Goal: Task Accomplishment & Management: Use online tool/utility

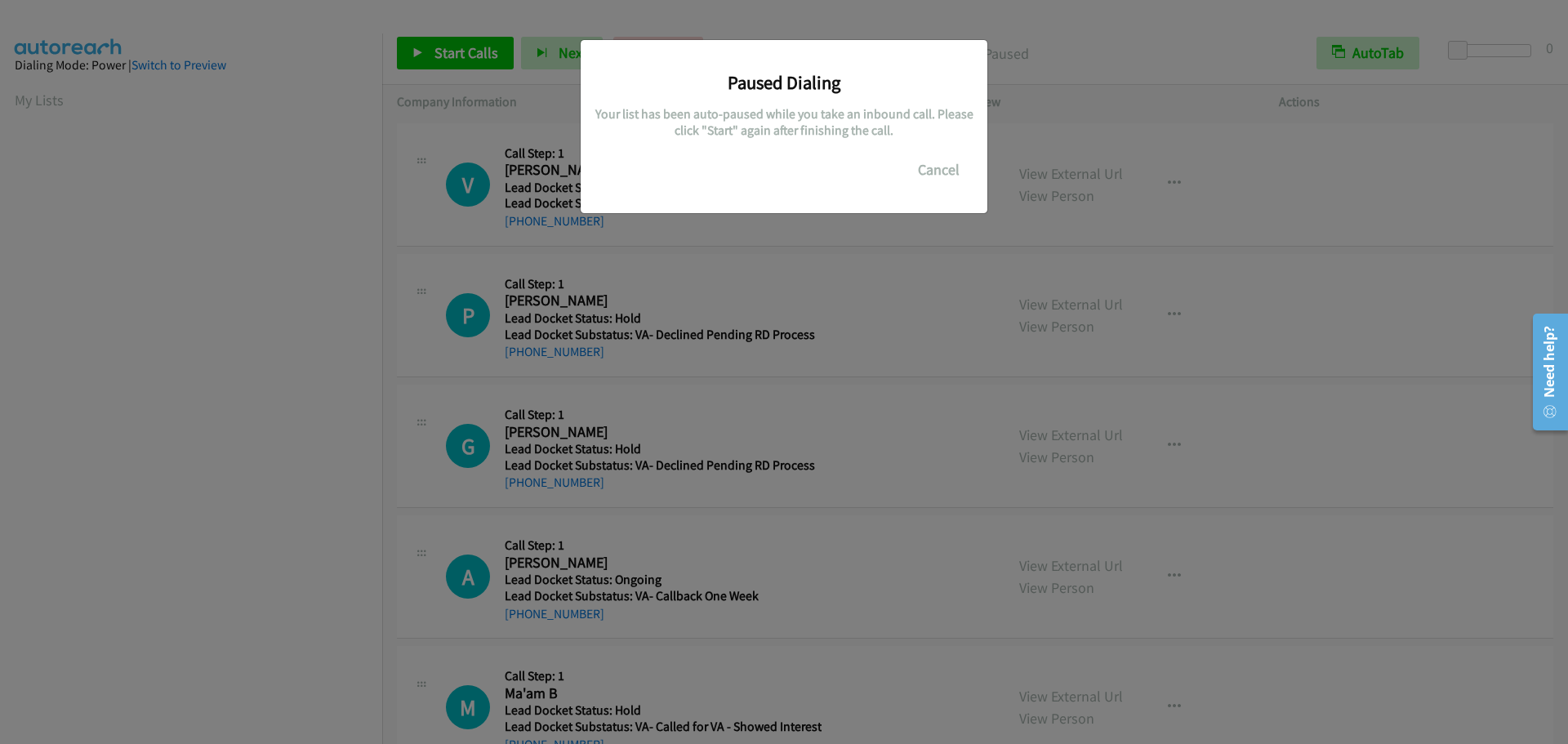
scroll to position [173, 0]
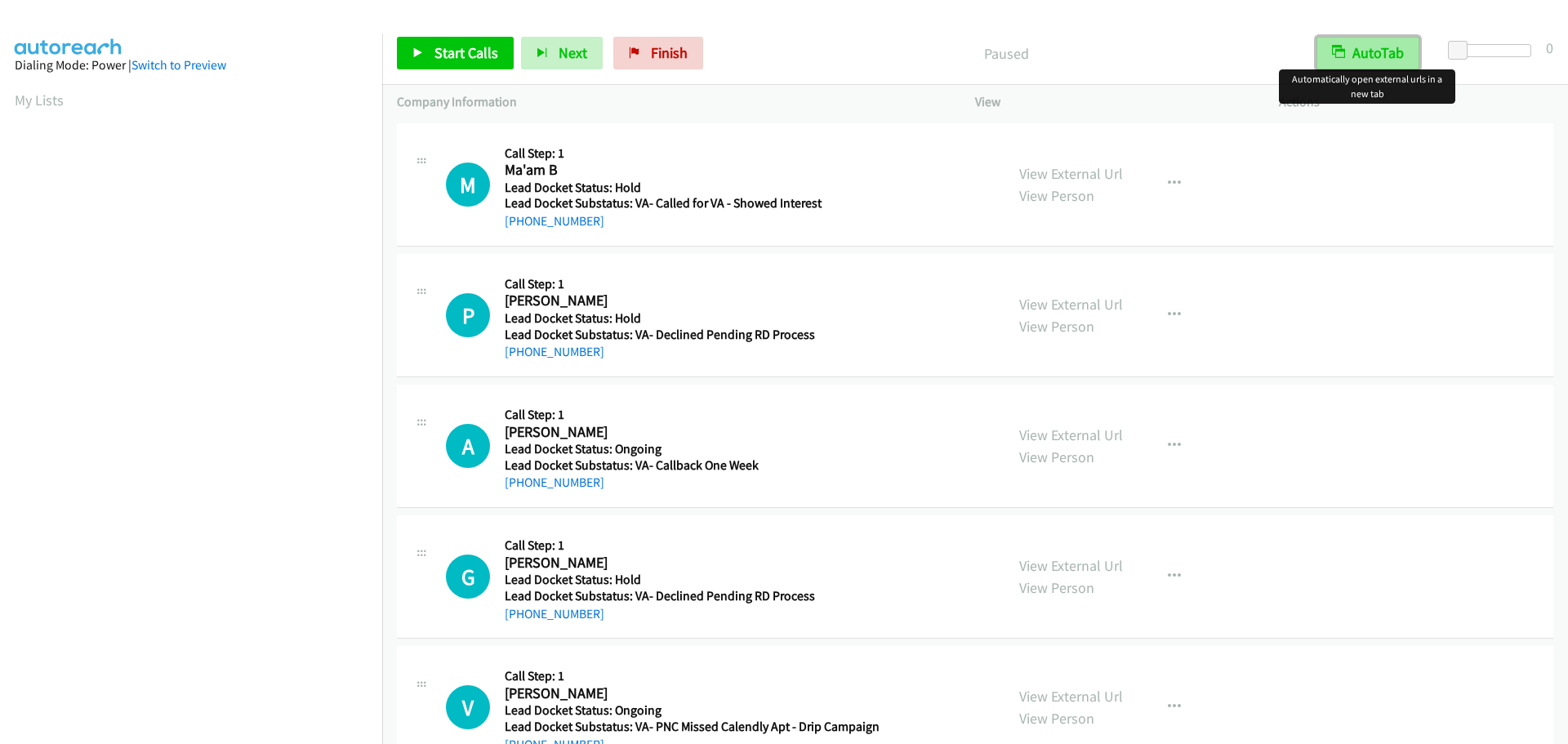
click at [1374, 53] on button "AutoTab" at bounding box center [1367, 53] width 102 height 32
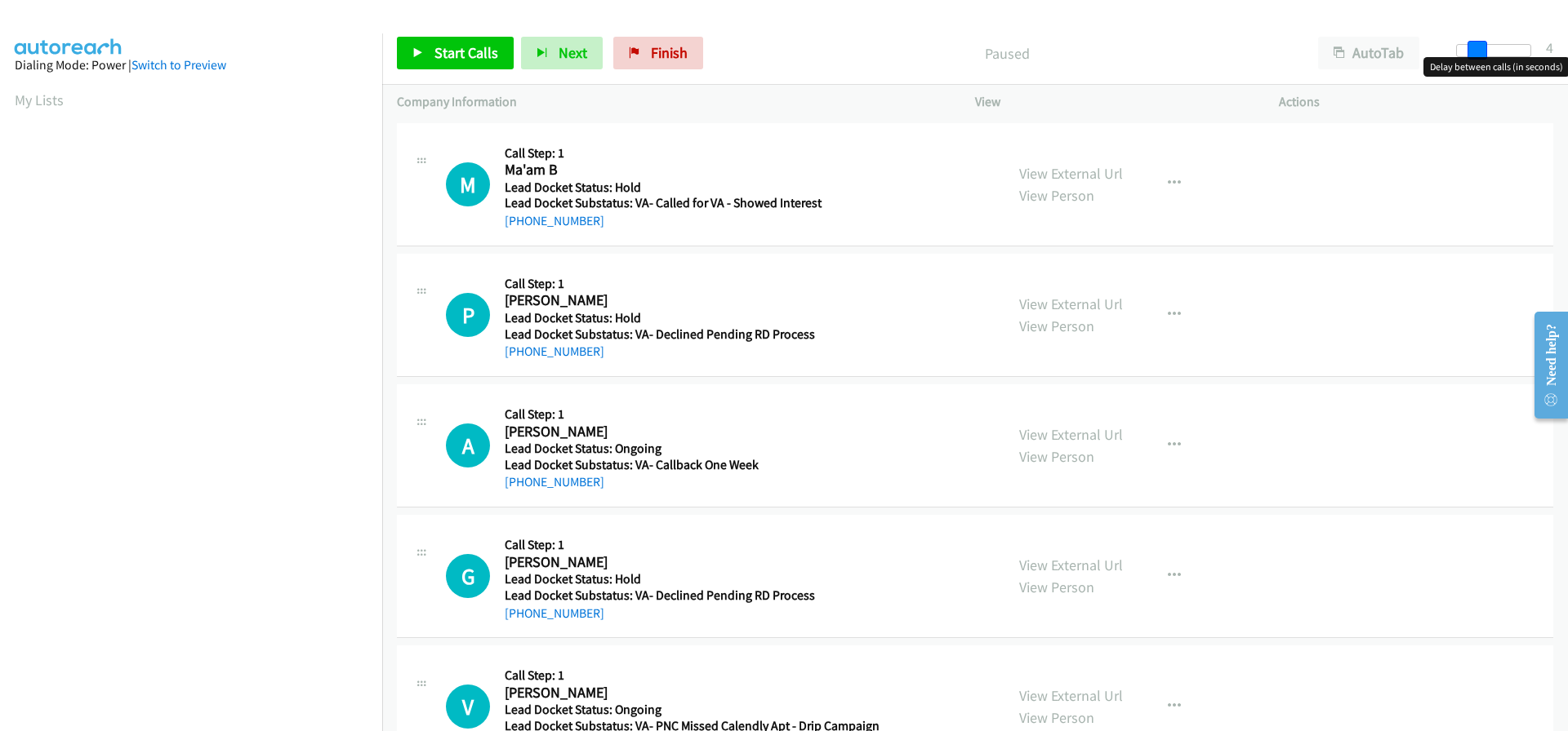
drag, startPoint x: 1455, startPoint y: 46, endPoint x: 1472, endPoint y: 45, distance: 17.0
click at [1472, 45] on span at bounding box center [1477, 51] width 19 height 19
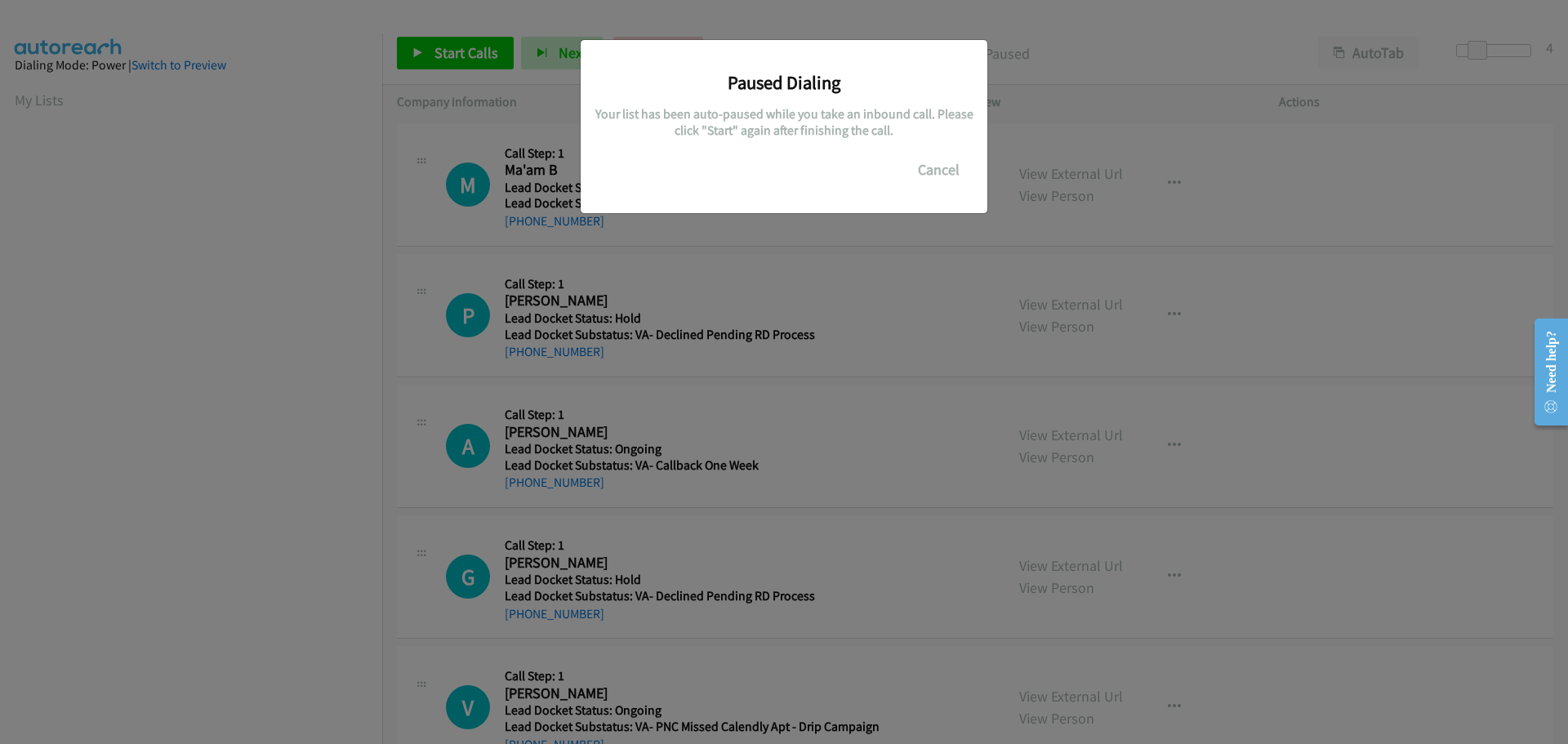
scroll to position [173, 0]
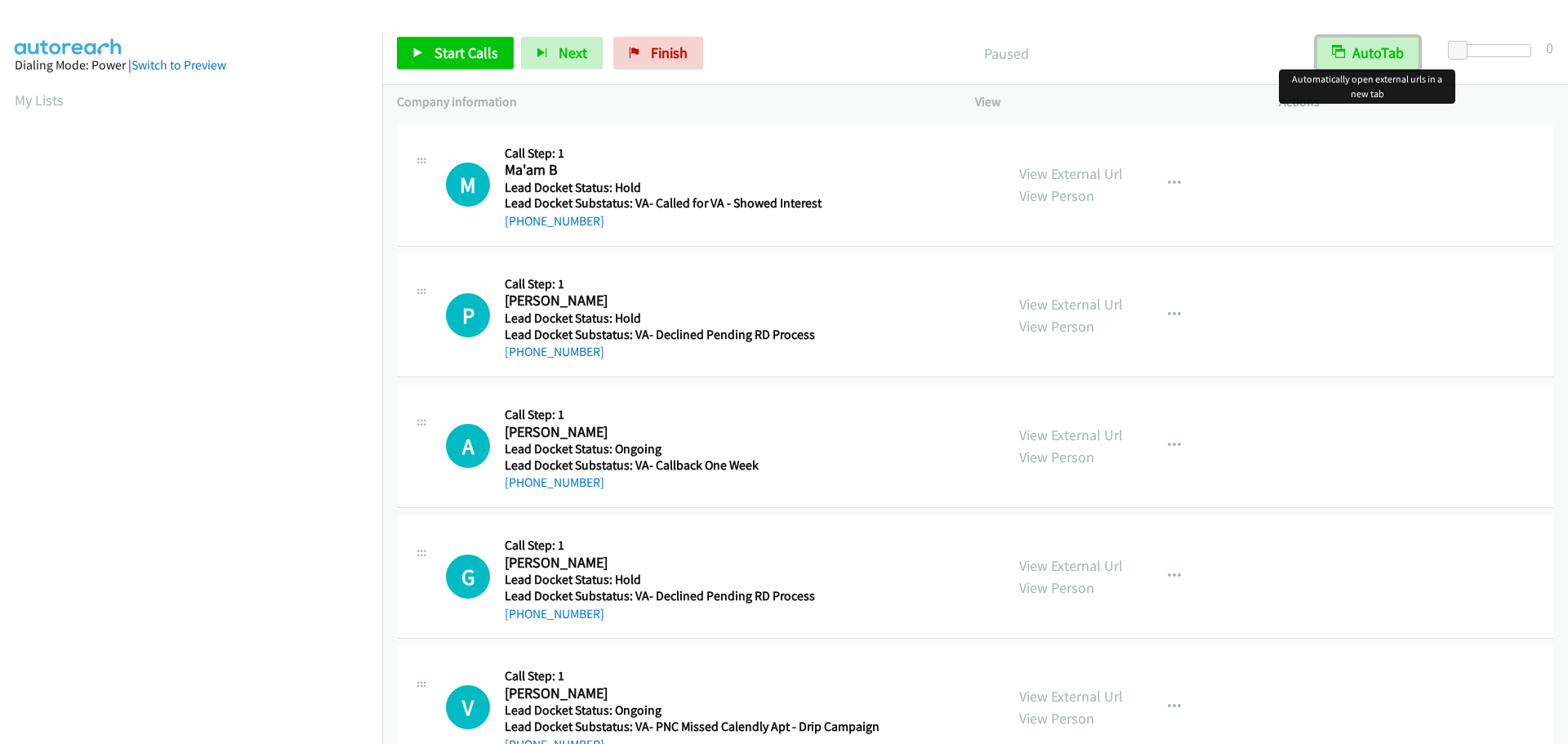
drag, startPoint x: 1382, startPoint y: 47, endPoint x: 1395, endPoint y: 43, distance: 13.6
click at [1382, 47] on button "AutoTab" at bounding box center [1367, 53] width 102 height 32
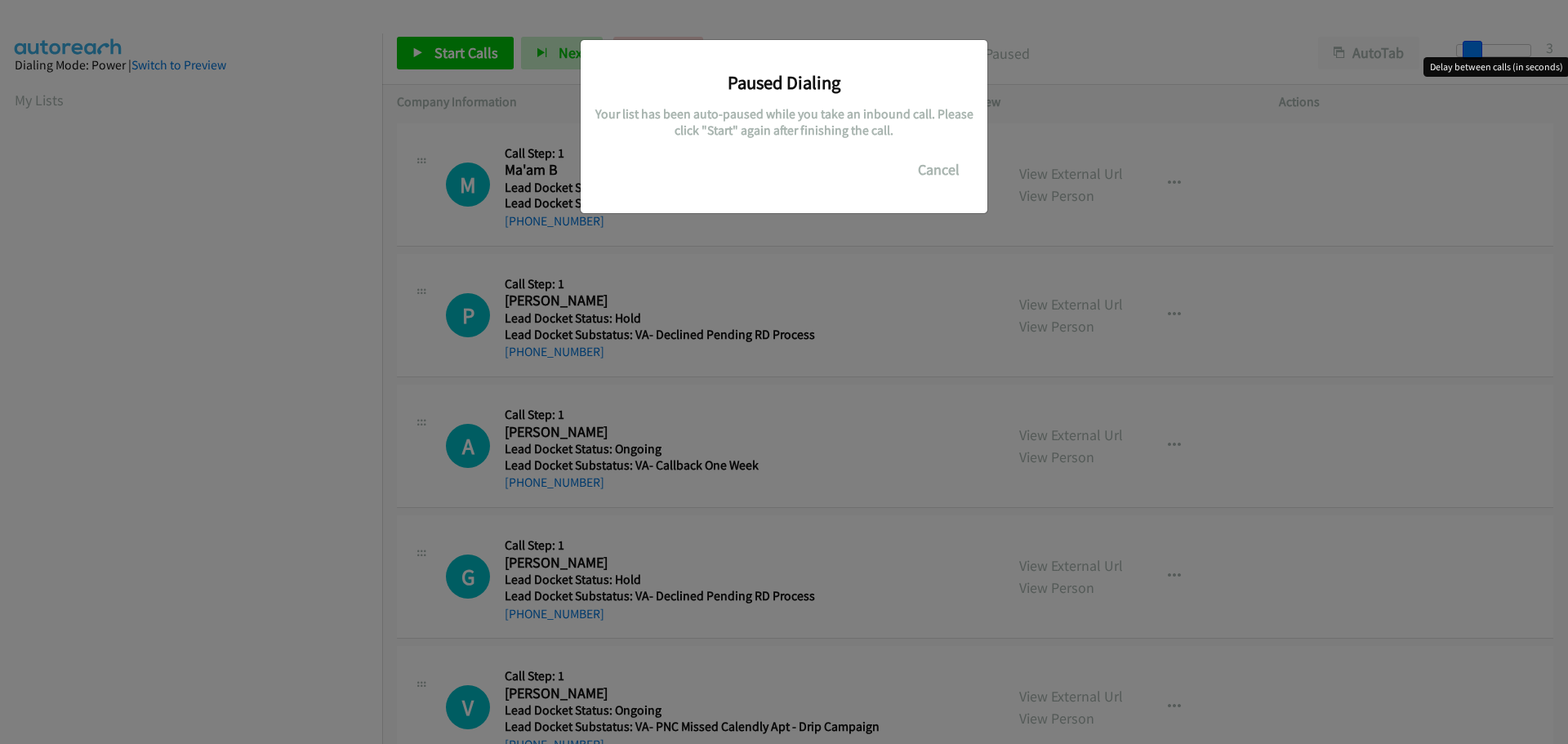
drag, startPoint x: 1458, startPoint y: 45, endPoint x: 1473, endPoint y: 46, distance: 15.0
click at [1473, 46] on main "Start Calls Pause Next Finish Paused AutoTab AutoTab 3 Company Information Info…" at bounding box center [784, 39] width 1568 height 78
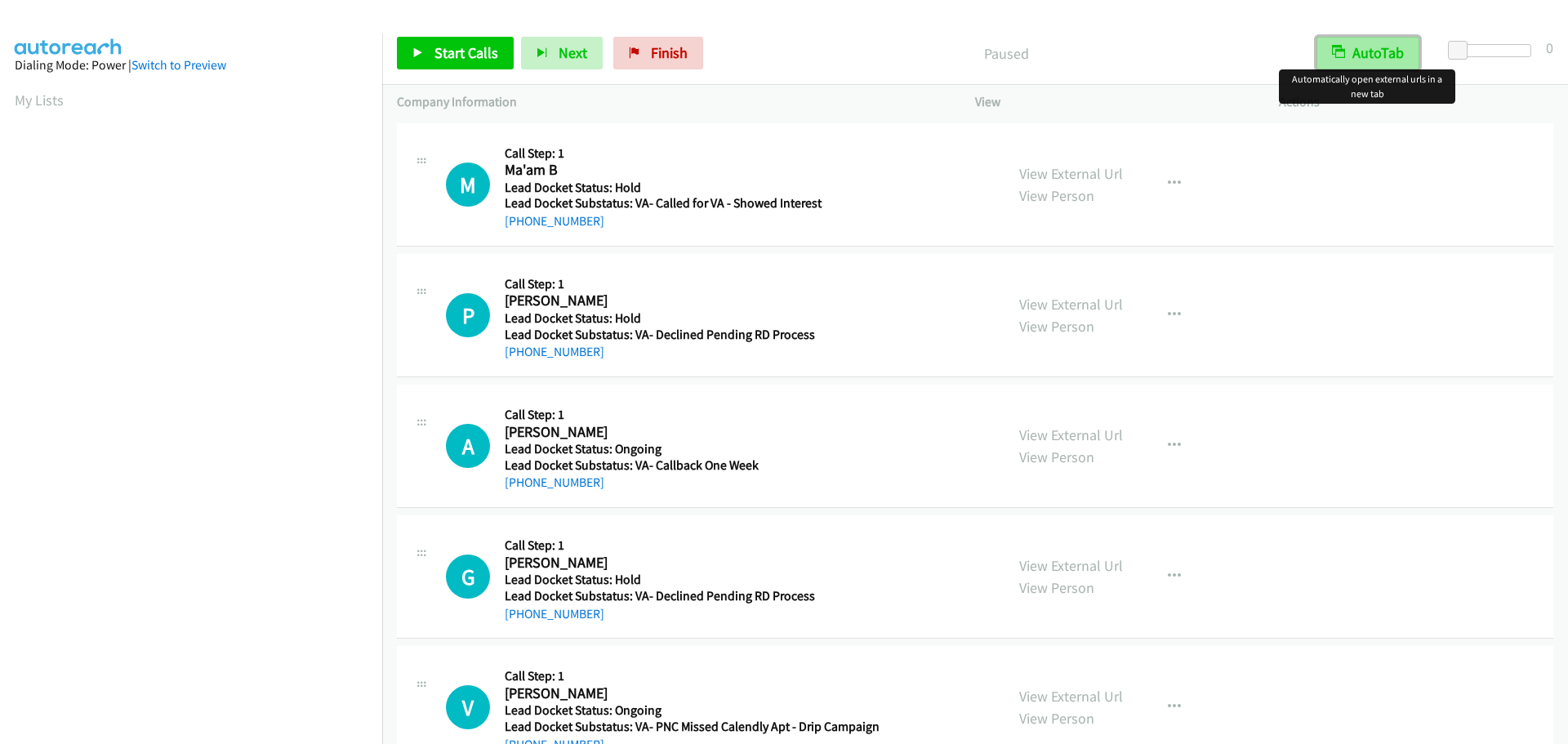
click at [1366, 53] on button "AutoTab" at bounding box center [1367, 53] width 102 height 32
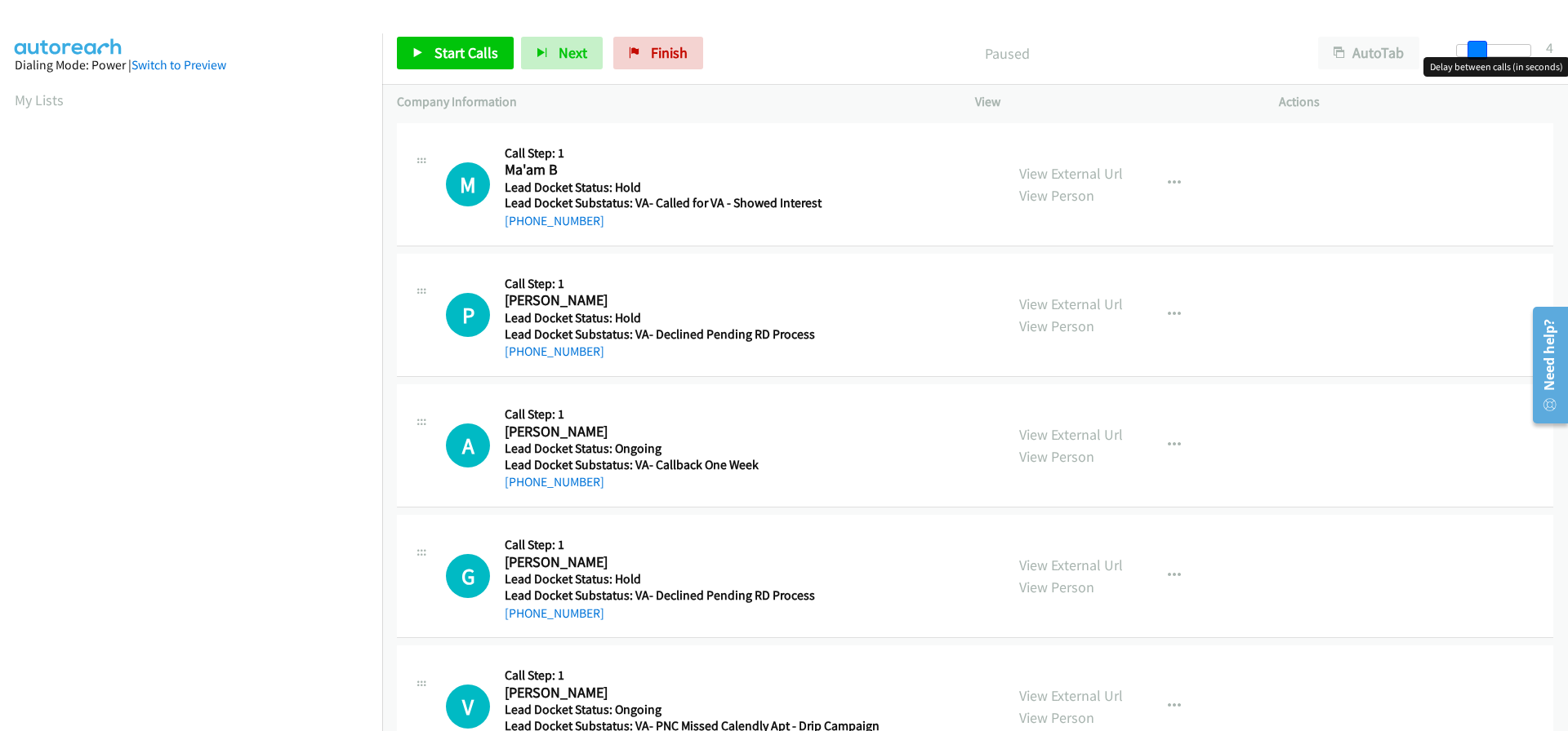
drag, startPoint x: 1462, startPoint y: 50, endPoint x: 1482, endPoint y: 55, distance: 20.6
click at [1482, 55] on span at bounding box center [1477, 51] width 19 height 19
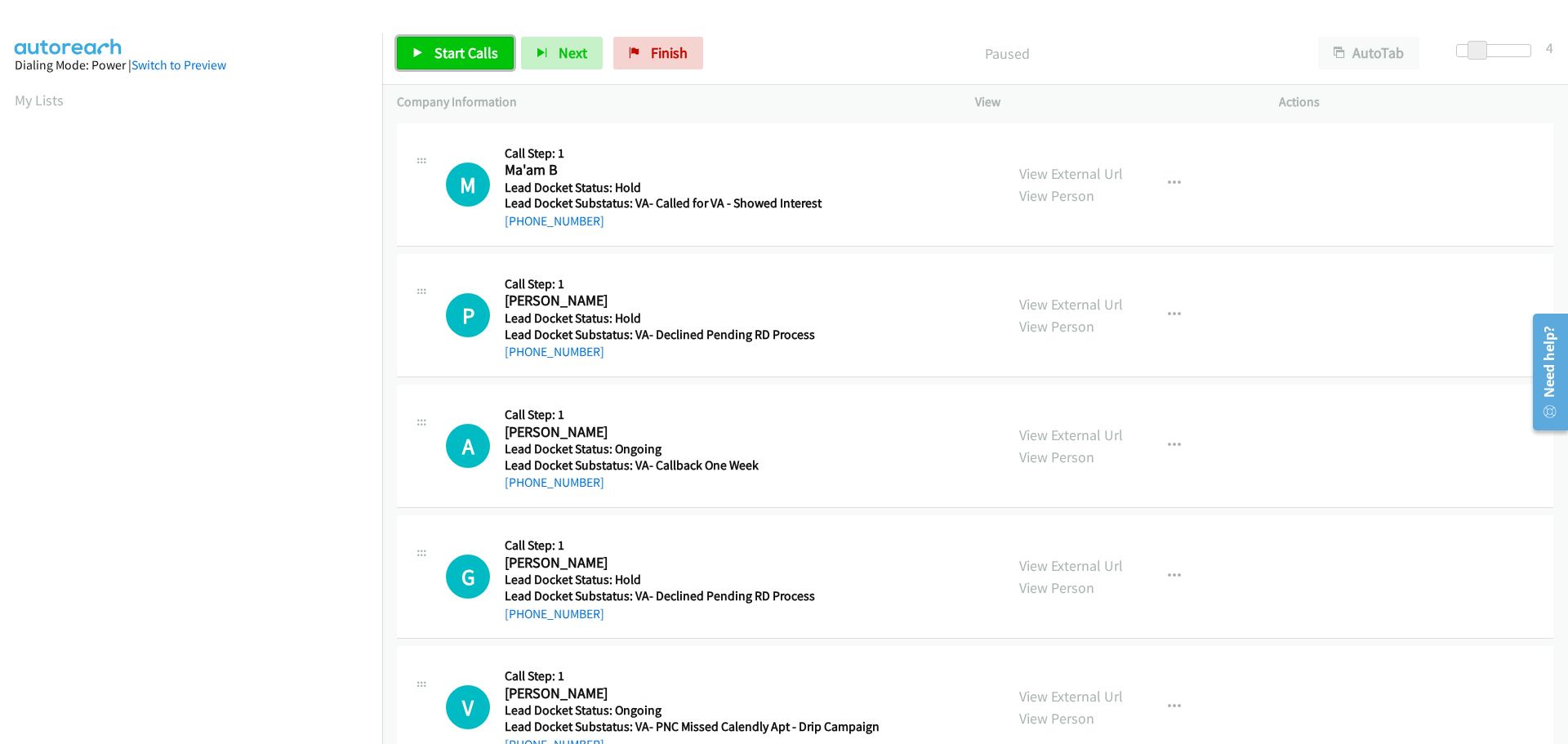
click at [463, 54] on span "Start Calls" at bounding box center [466, 52] width 64 height 18
drag, startPoint x: 593, startPoint y: 216, endPoint x: 521, endPoint y: 223, distance: 72.3
click at [521, 223] on div "+1 812-327-1292" at bounding box center [689, 221] width 369 height 19
copy link "812-327-1292"
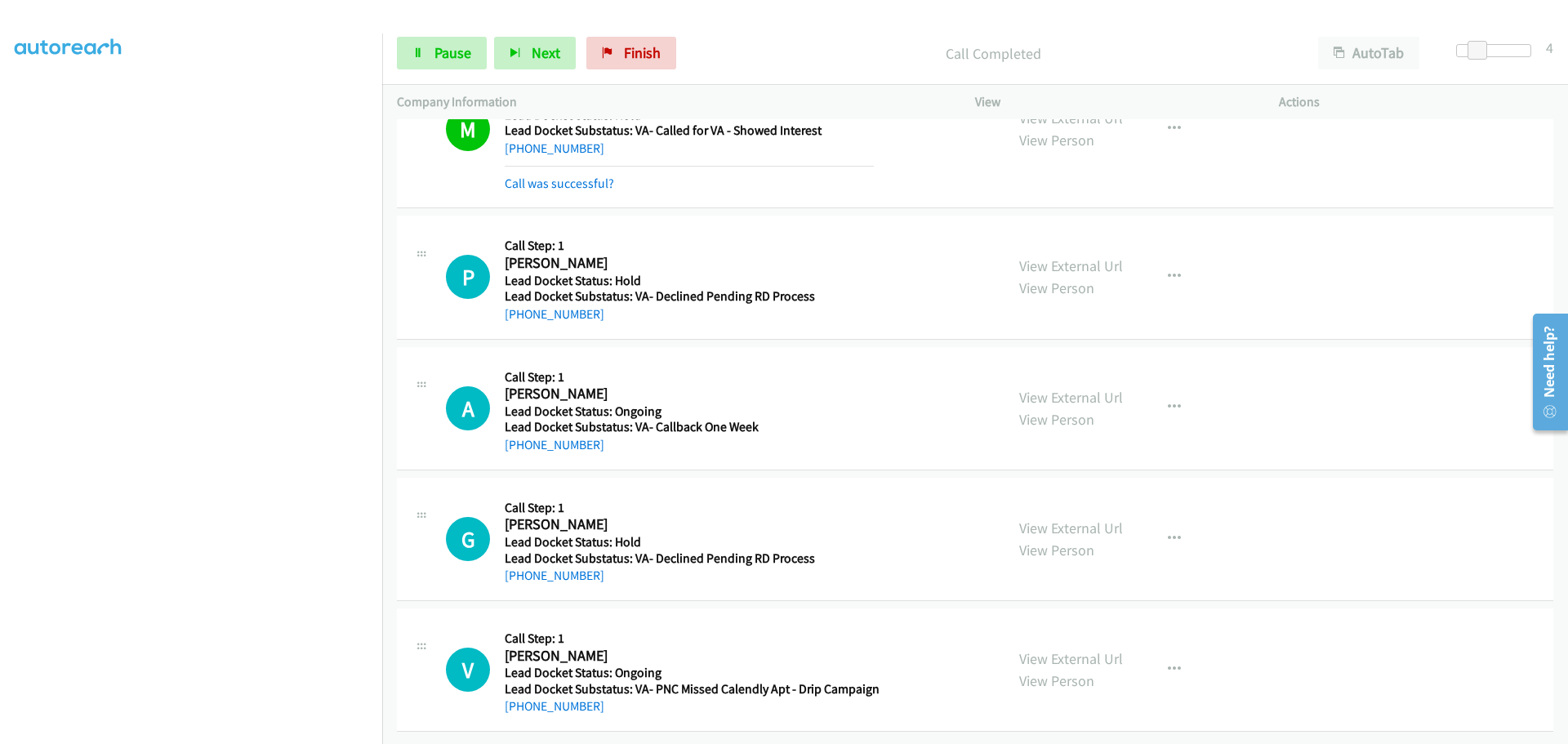
scroll to position [85, 0]
drag, startPoint x: 594, startPoint y: 308, endPoint x: 520, endPoint y: 315, distance: 74.3
click at [520, 315] on div "P Callback Scheduled Call Step: 1 Parey Mason America/New_York Lead Docket Stat…" at bounding box center [975, 277] width 1156 height 124
copy link "215-631-4477"
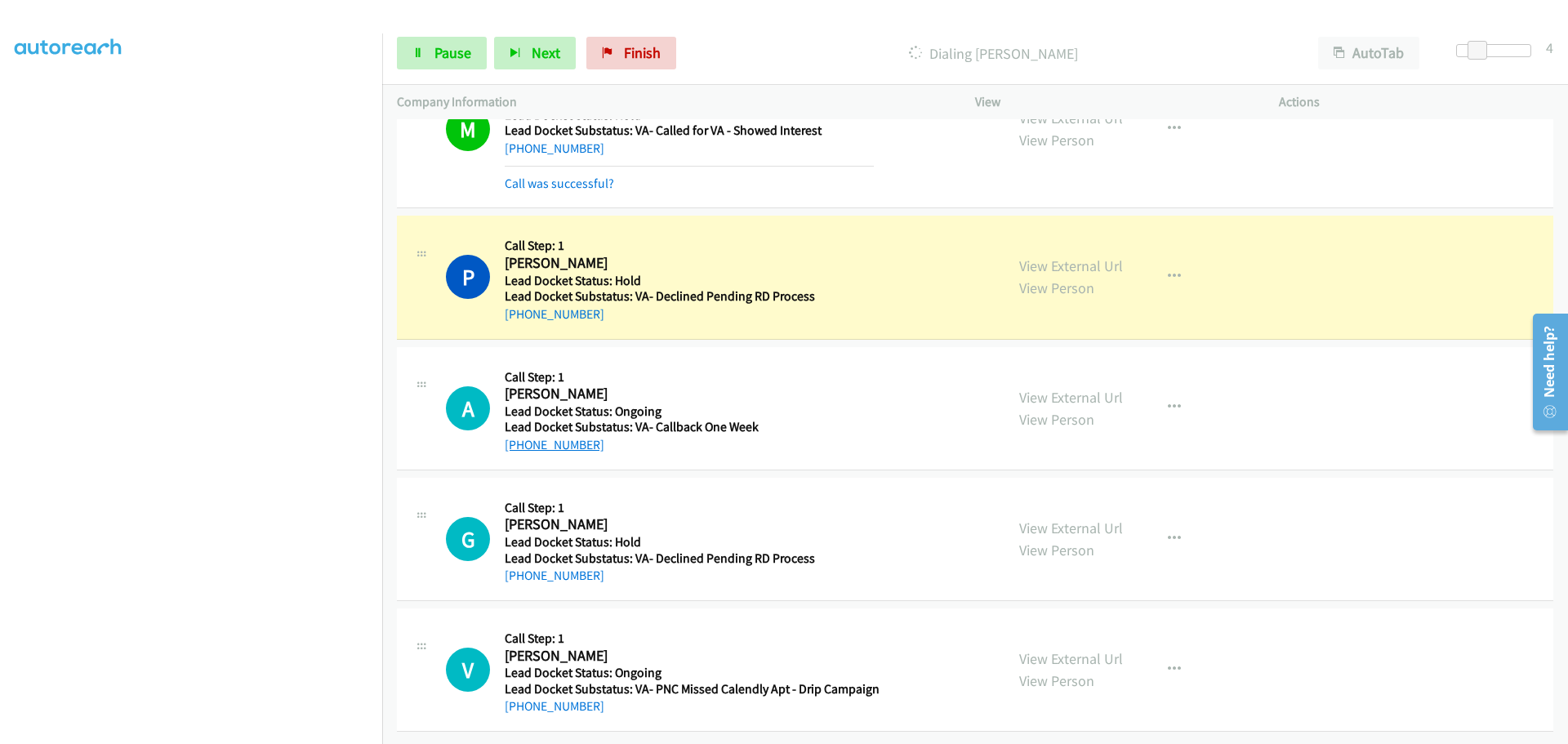
drag, startPoint x: 605, startPoint y: 444, endPoint x: 515, endPoint y: 437, distance: 90.3
click at [515, 437] on div "A Callback Scheduled Call Step: 1 Aaron Santos America/Los_Angeles Lead Docket …" at bounding box center [975, 408] width 1156 height 124
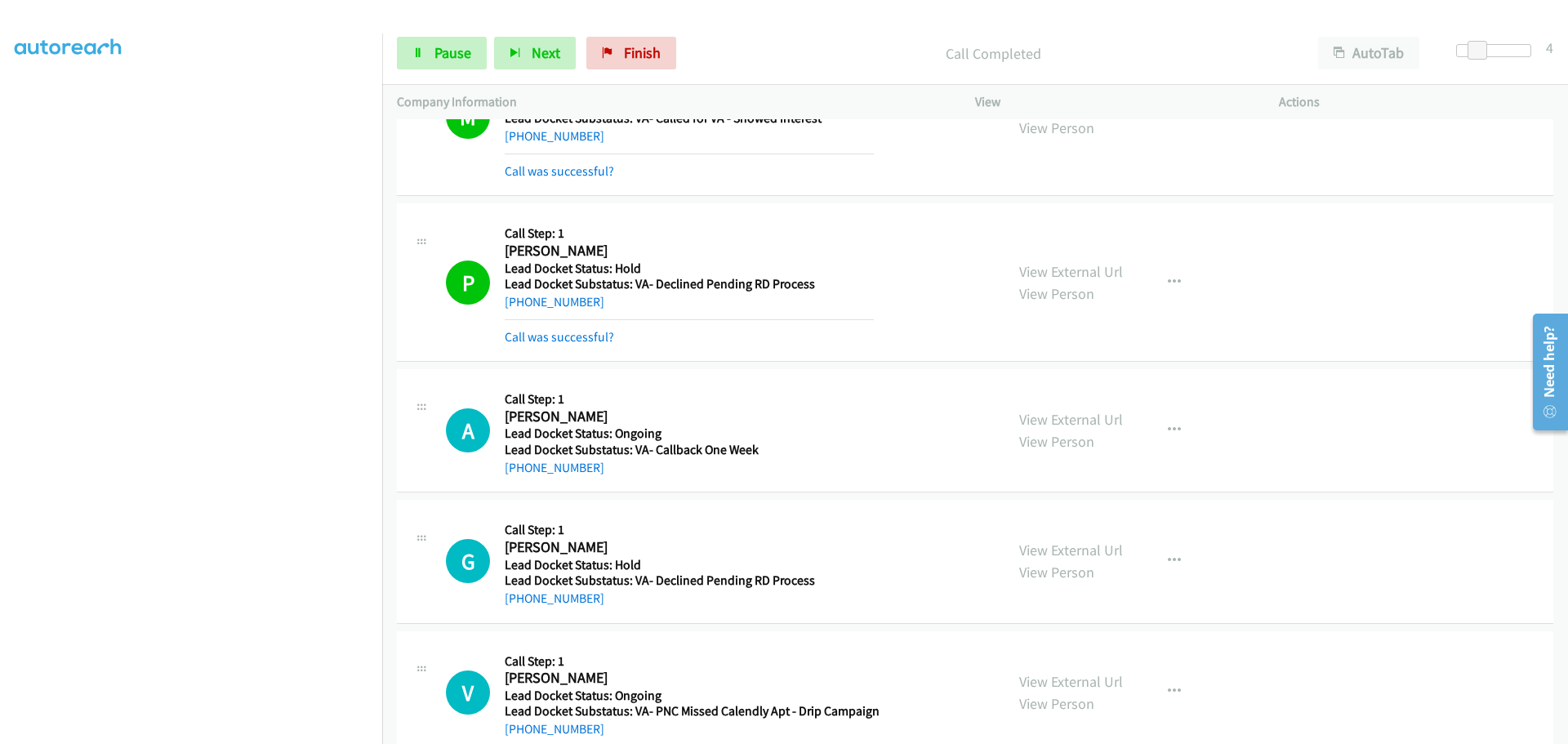
click at [624, 468] on div "+1 619-889-0987" at bounding box center [689, 468] width 369 height 19
click at [609, 485] on div "A Callback Scheduled Call Step: 1 Aaron Santos America/Los_Angeles Lead Docket …" at bounding box center [975, 430] width 1156 height 124
click at [596, 501] on div "G Callback Scheduled Call Step: 1 Glen Mcpherron America/New_York Lead Docket S…" at bounding box center [975, 562] width 1156 height 124
drag, startPoint x: 598, startPoint y: 468, endPoint x: 520, endPoint y: 478, distance: 78.6
click at [520, 478] on div "A Callback Scheduled Call Step: 1 Aaron Santos America/Los_Angeles Lead Docket …" at bounding box center [975, 430] width 1156 height 124
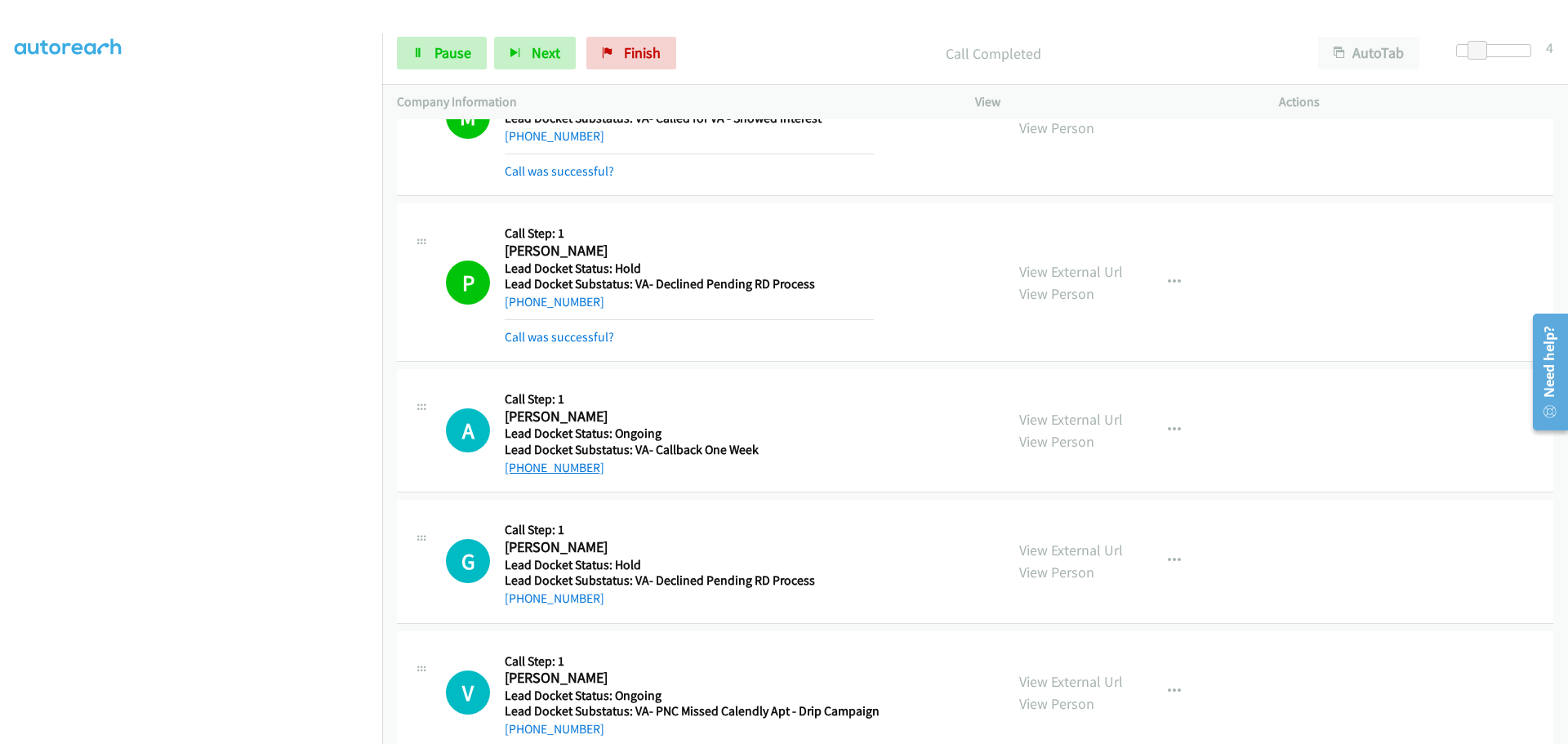
copy link "619-889-0987"
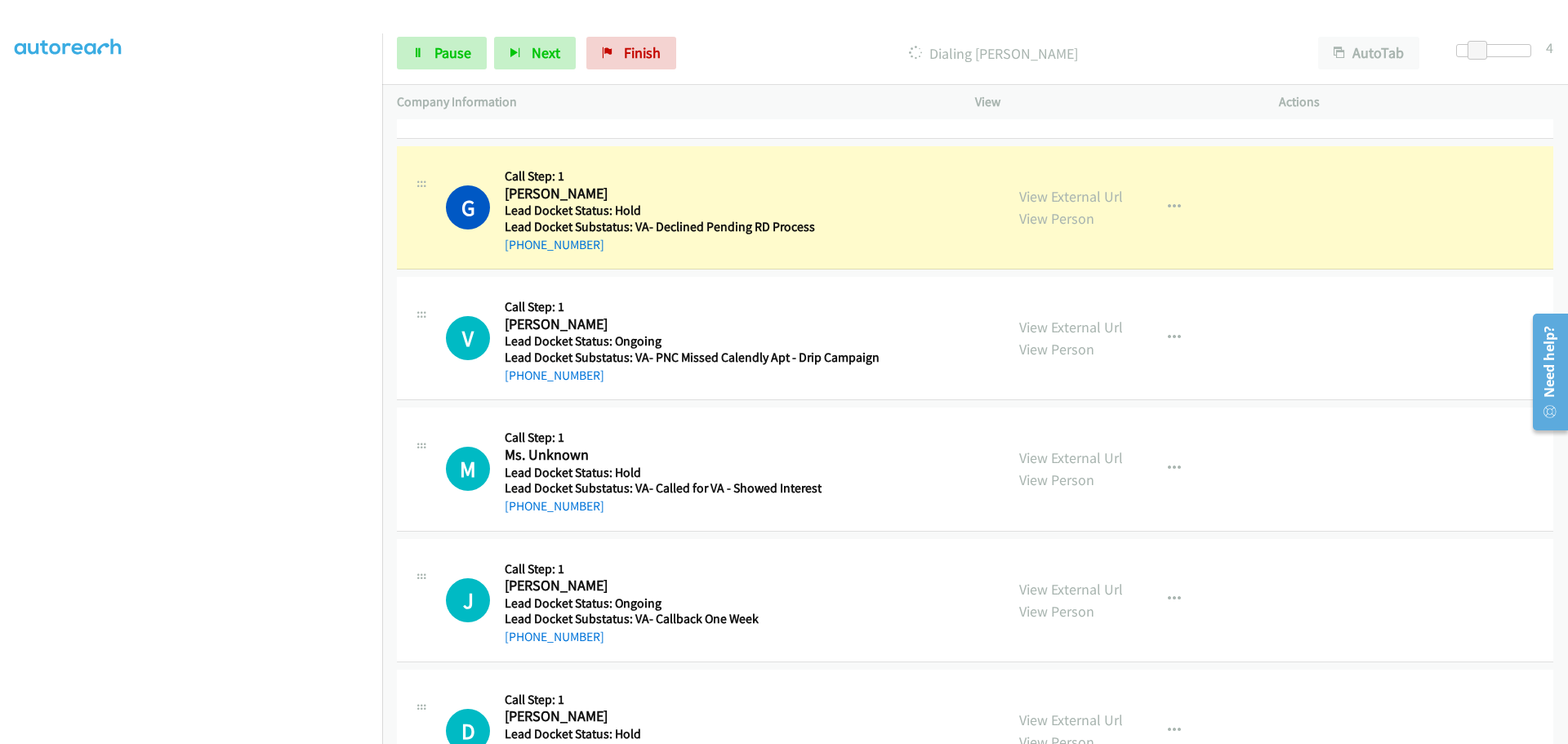
scroll to position [493, 0]
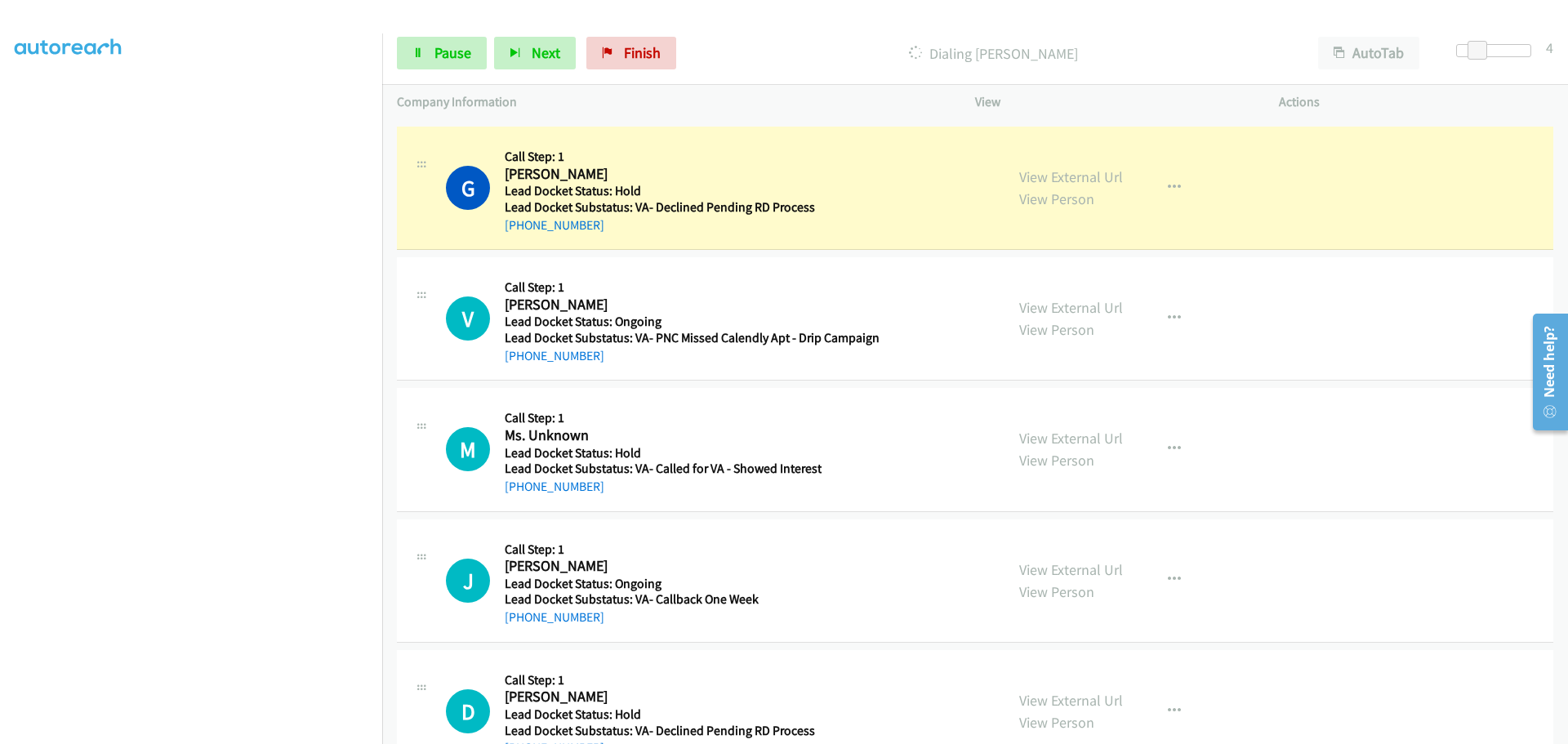
drag, startPoint x: 597, startPoint y: 223, endPoint x: 519, endPoint y: 233, distance: 78.6
click at [519, 233] on div "+1 859-466-8654" at bounding box center [689, 225] width 369 height 19
copy link "859-466-8654"
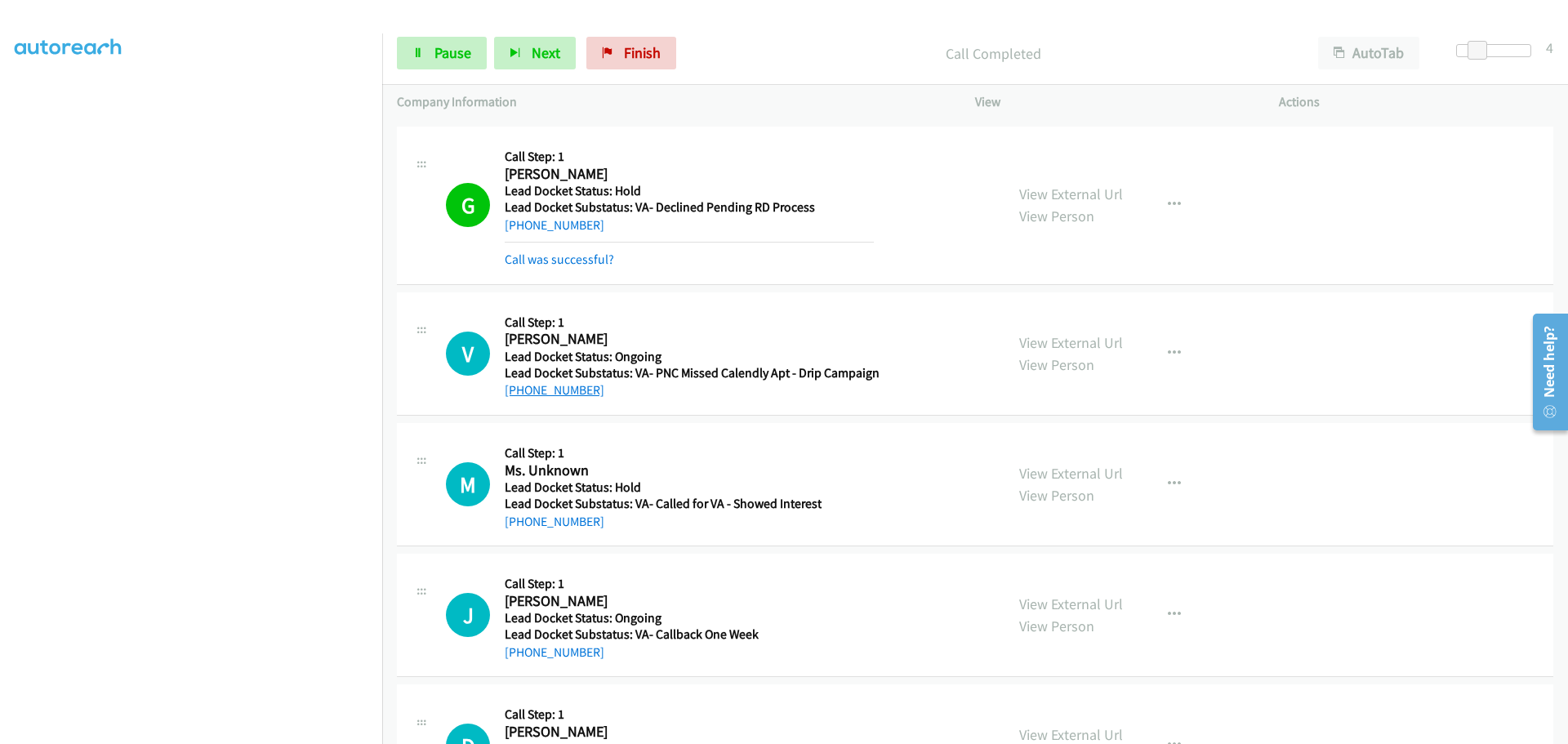
drag, startPoint x: 594, startPoint y: 392, endPoint x: 522, endPoint y: 387, distance: 72.2
click at [522, 387] on div "+1 206-817-6645" at bounding box center [692, 390] width 375 height 19
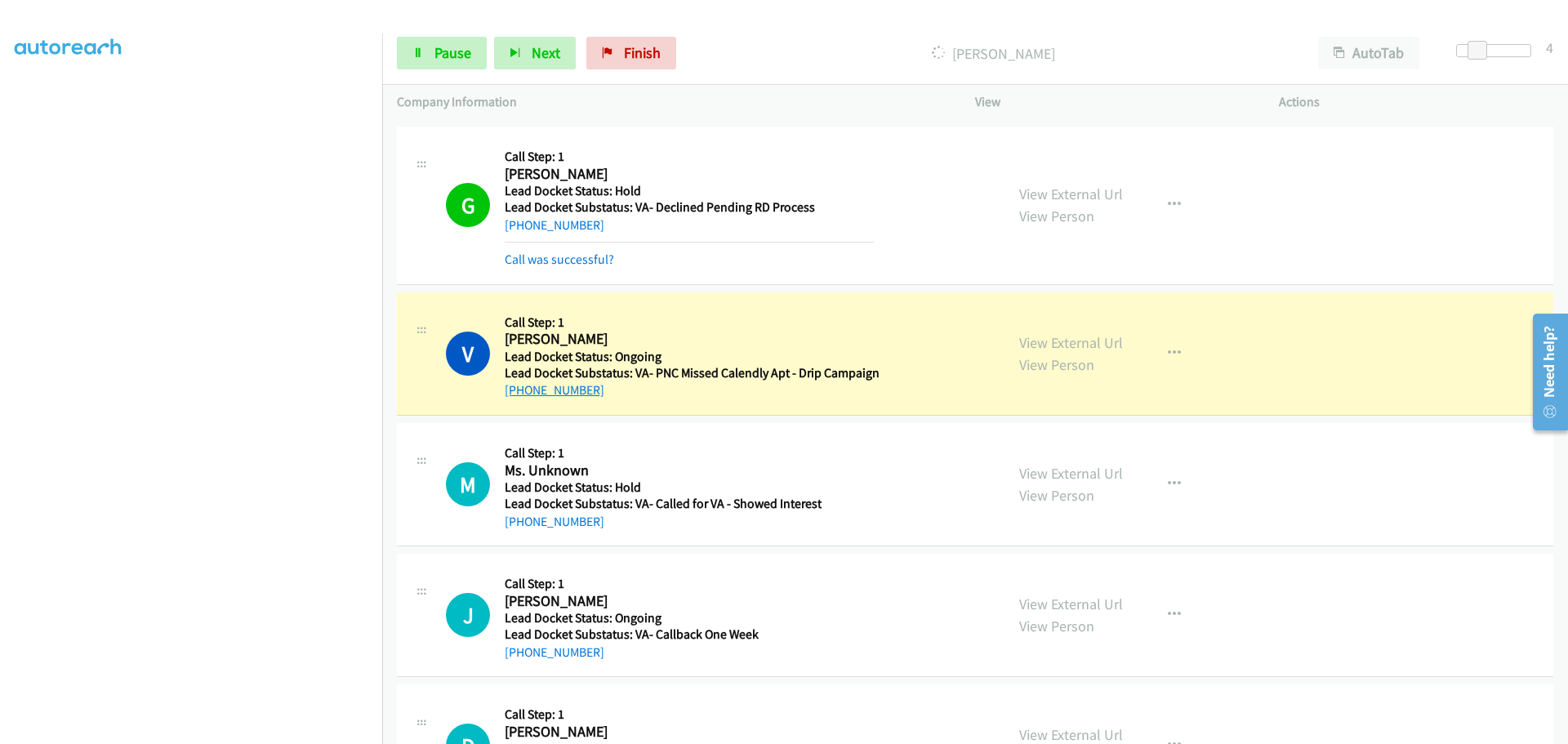
copy link "206-817-6645"
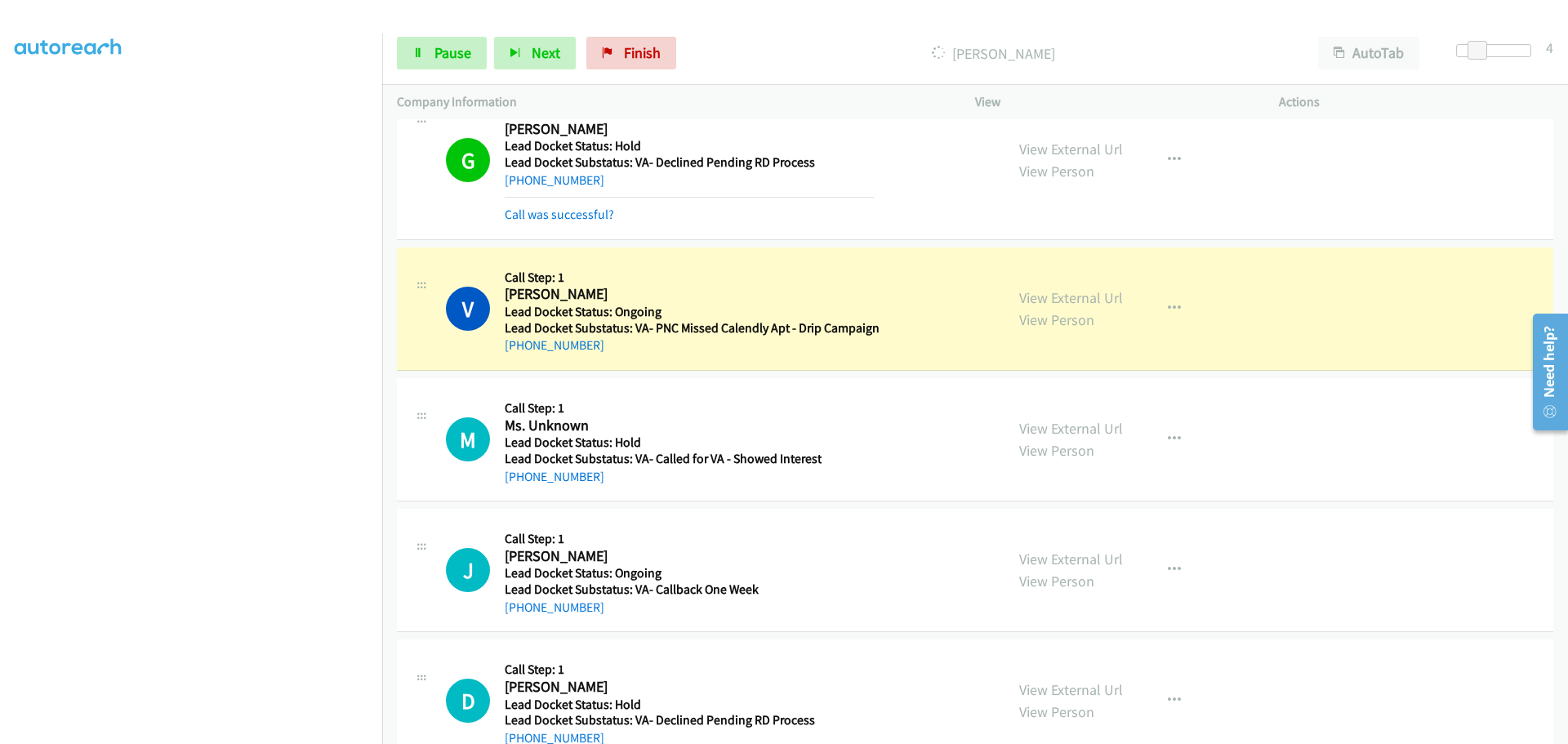
scroll to position [582, 0]
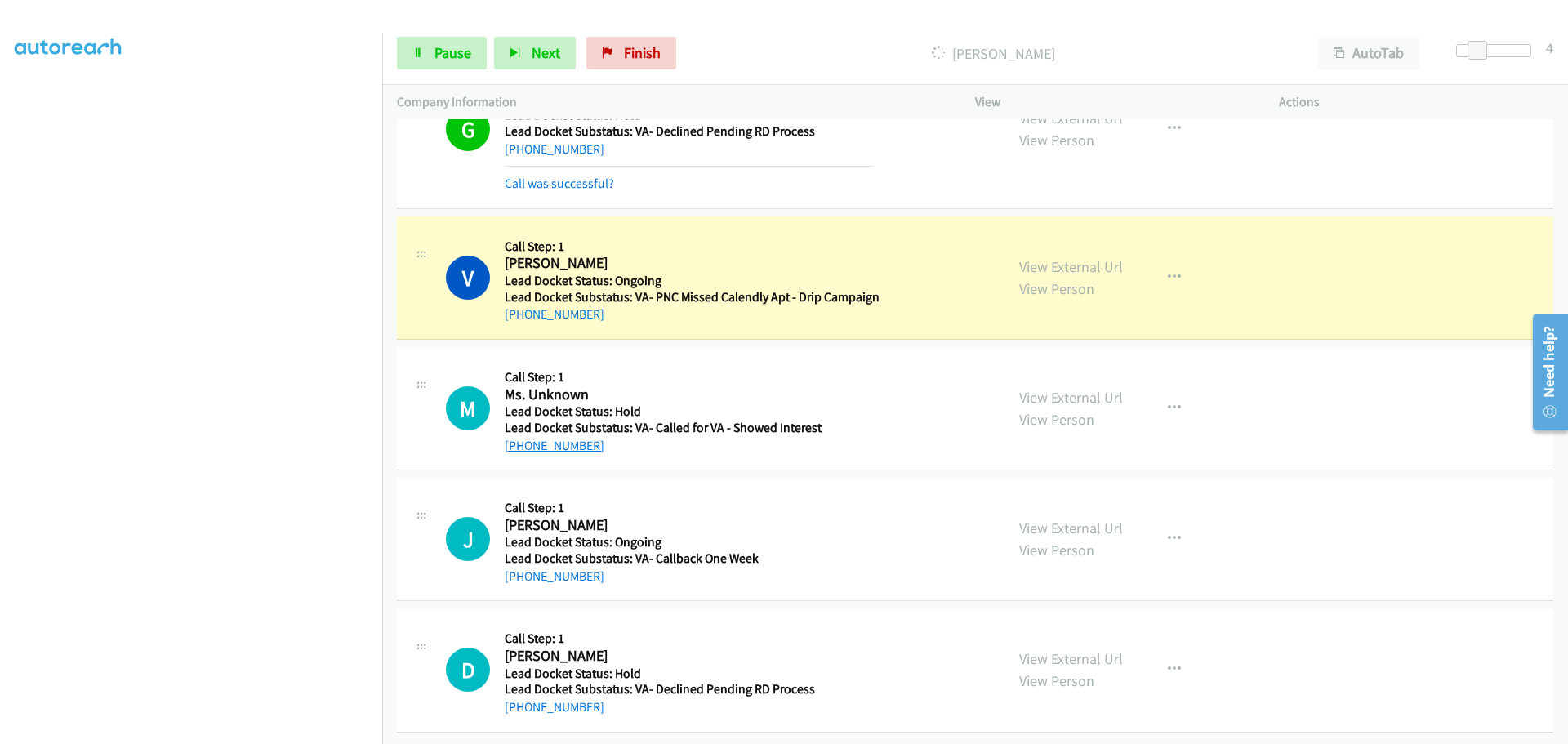
drag, startPoint x: 597, startPoint y: 434, endPoint x: 523, endPoint y: 434, distance: 74.0
click at [523, 436] on div "+1 423-310-1017" at bounding box center [663, 446] width 317 height 19
copy link "423-310-1017"
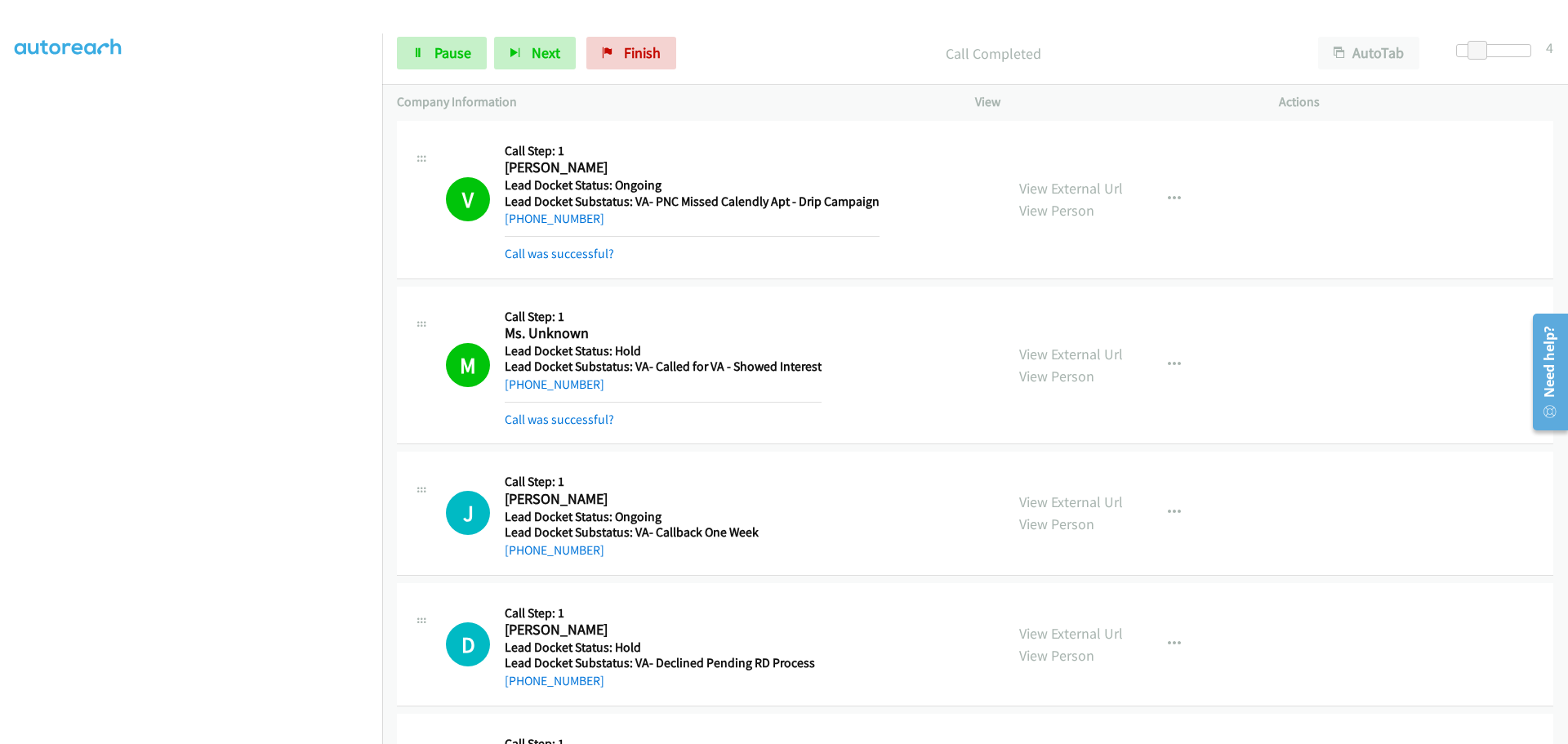
scroll to position [745, 0]
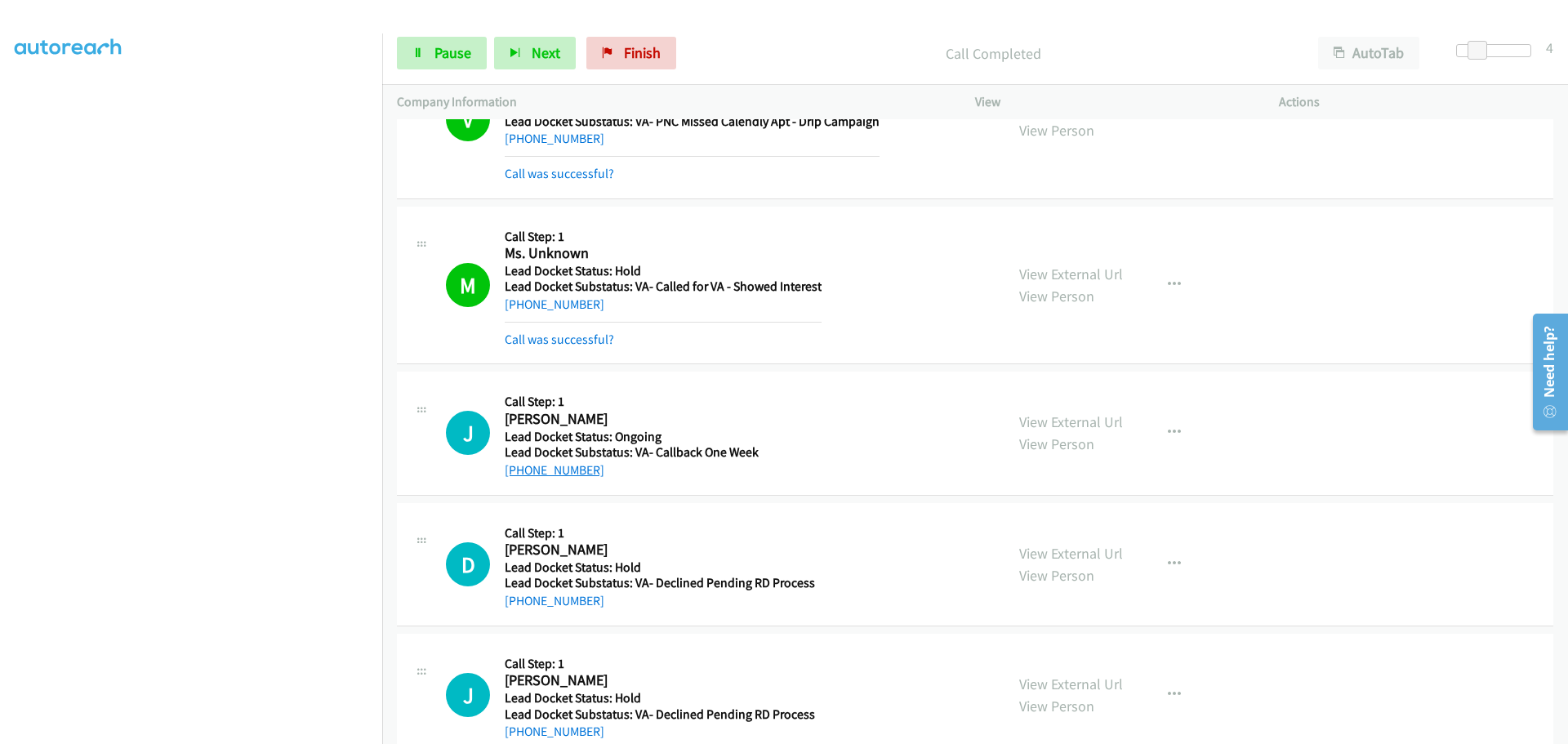
drag, startPoint x: 594, startPoint y: 477, endPoint x: 521, endPoint y: 476, distance: 73.0
click at [521, 476] on div "+1 815-212-2864" at bounding box center [632, 471] width 254 height 19
copy link "815-212-2864"
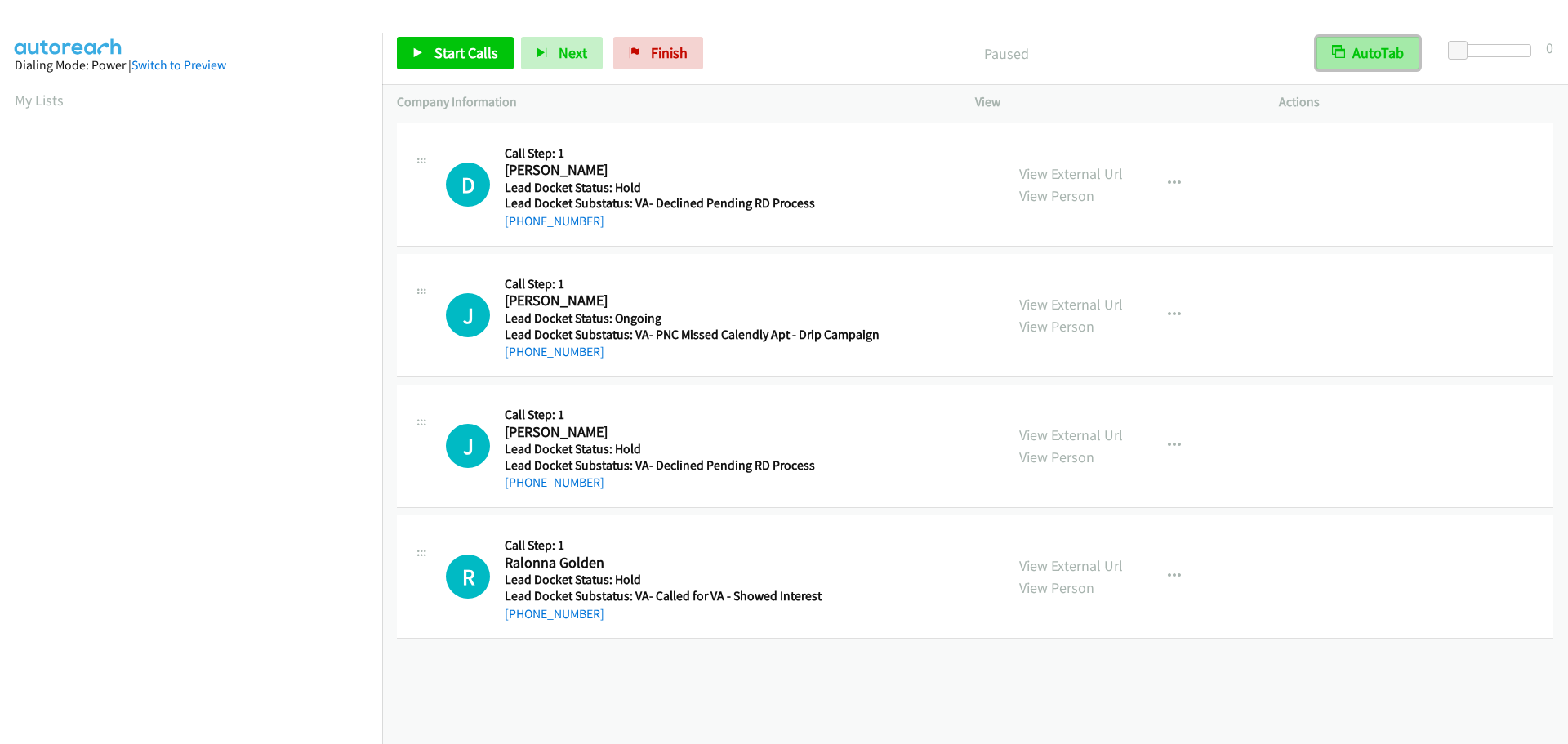
click at [1367, 62] on button "AutoTab" at bounding box center [1367, 53] width 102 height 32
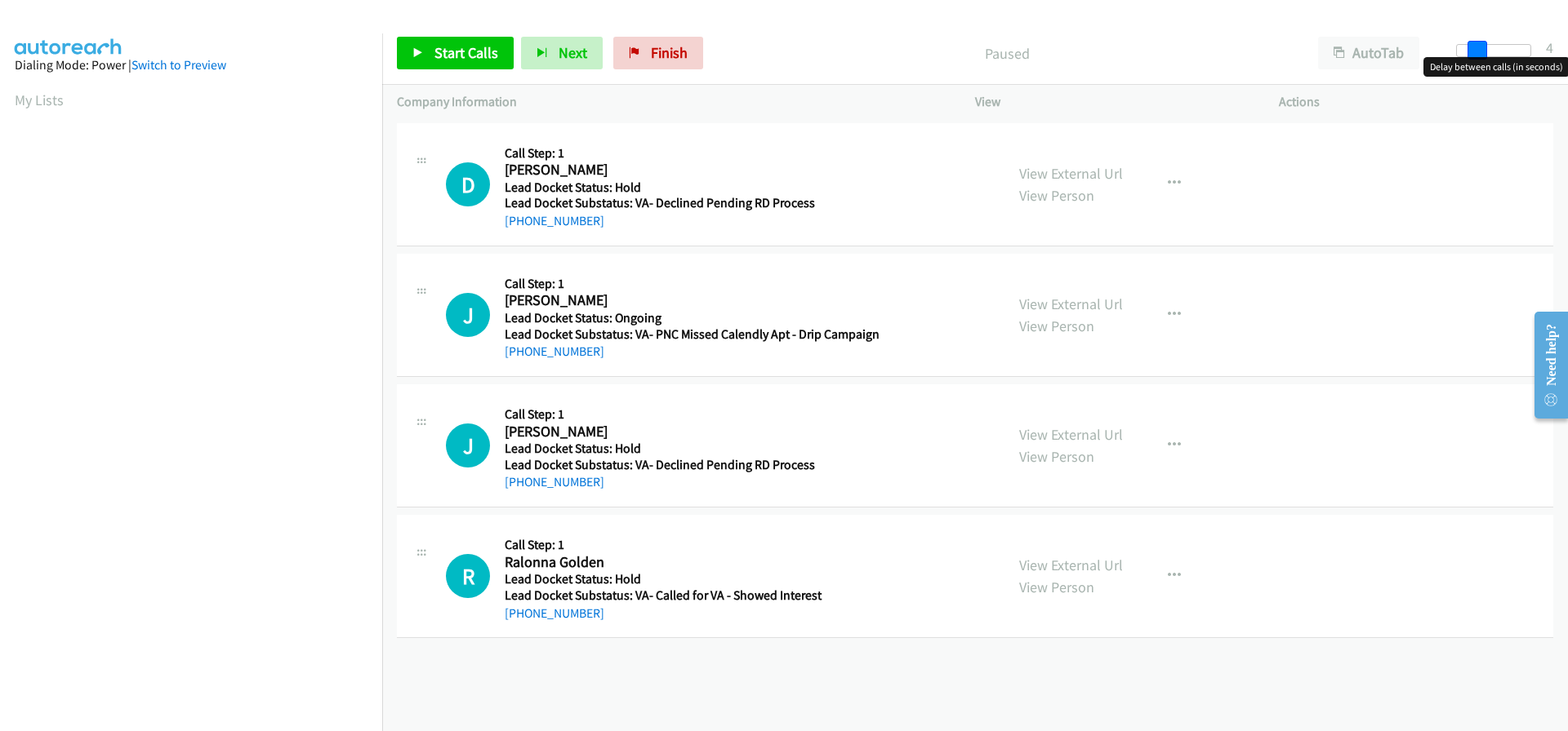
drag, startPoint x: 1460, startPoint y: 43, endPoint x: 1477, endPoint y: 46, distance: 17.3
click at [1477, 46] on span at bounding box center [1477, 51] width 19 height 19
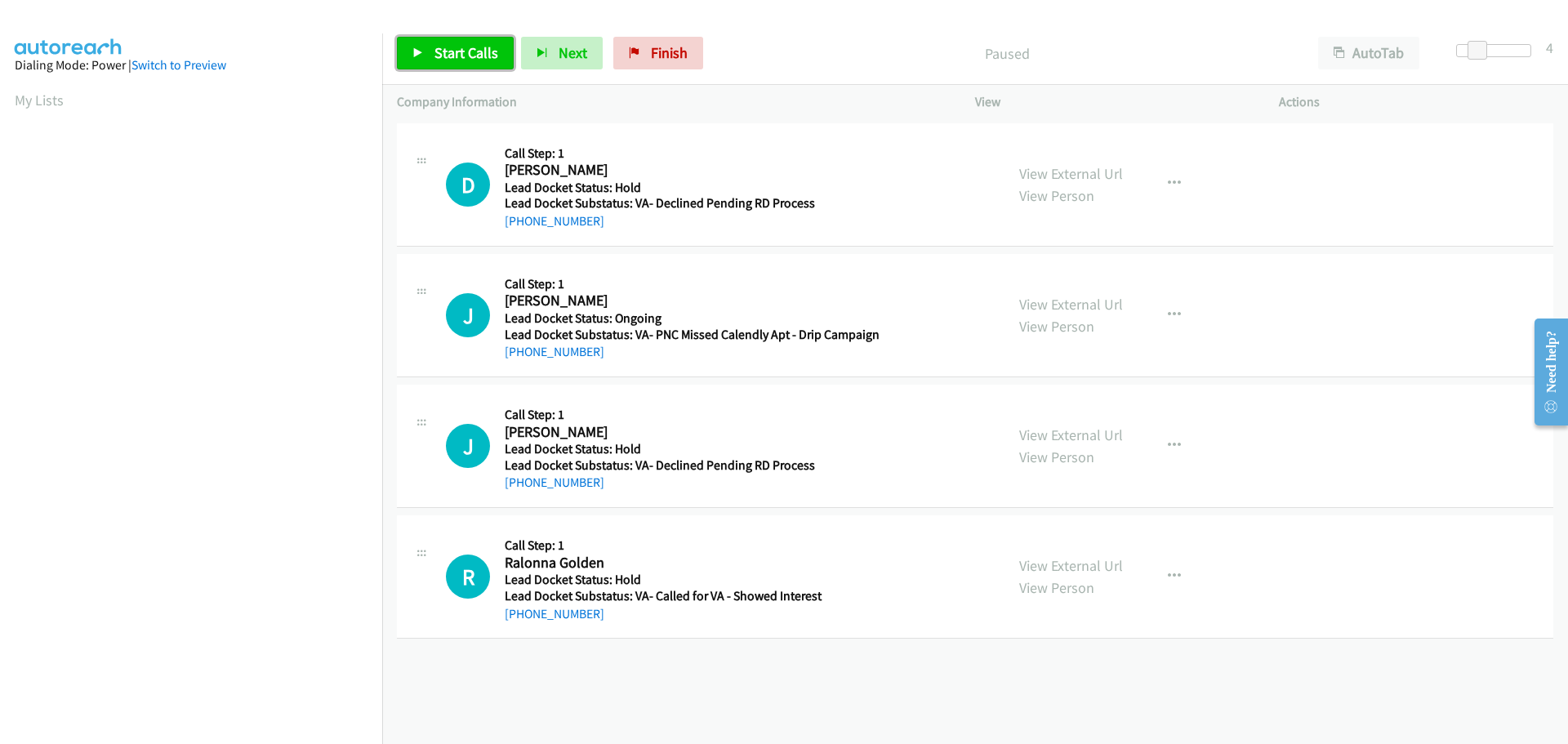
click at [497, 61] on link "Start Calls" at bounding box center [455, 53] width 117 height 32
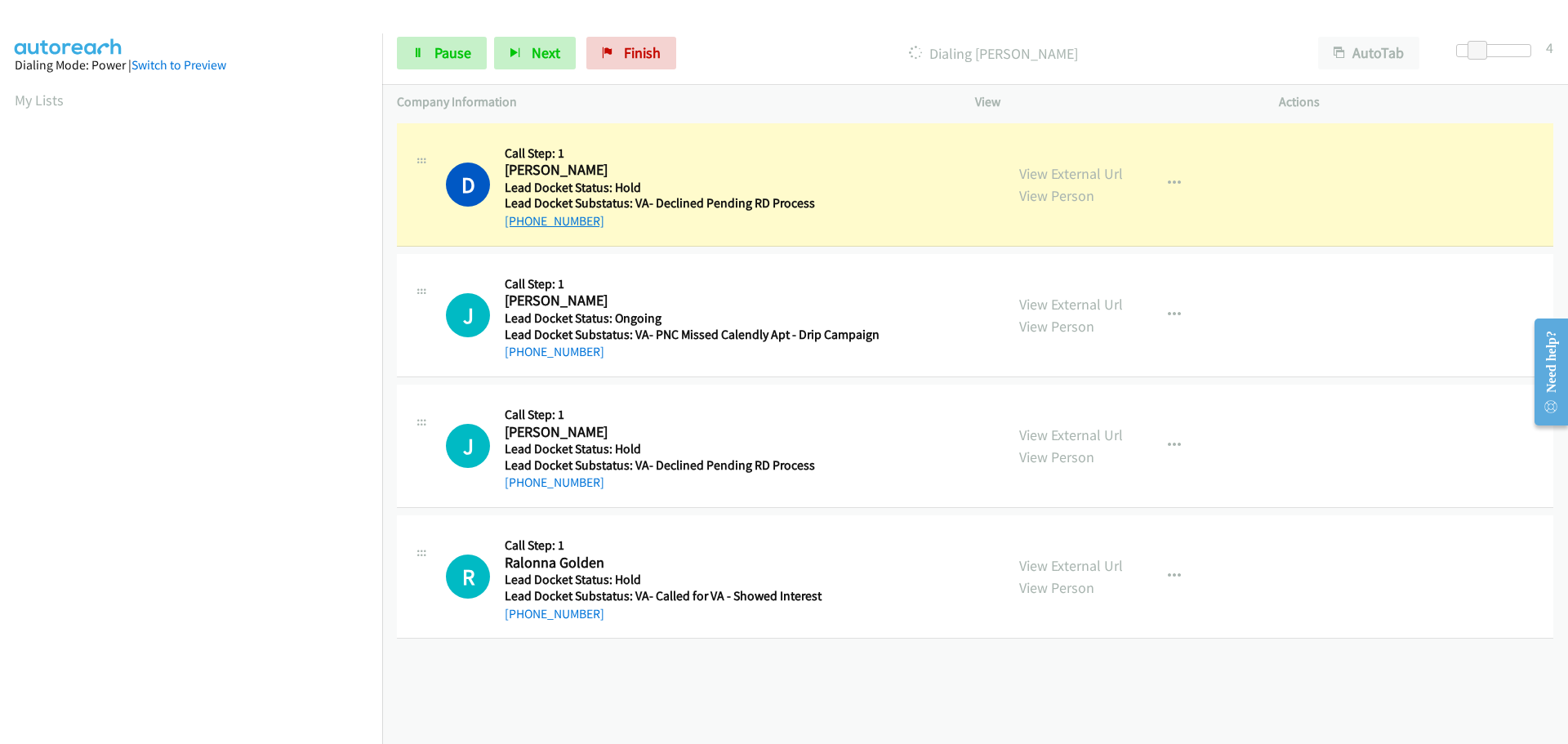
drag, startPoint x: 597, startPoint y: 223, endPoint x: 522, endPoint y: 223, distance: 75.0
click at [522, 223] on div "+1 859-265-6050" at bounding box center [689, 221] width 369 height 19
copy link "859-265-6050"
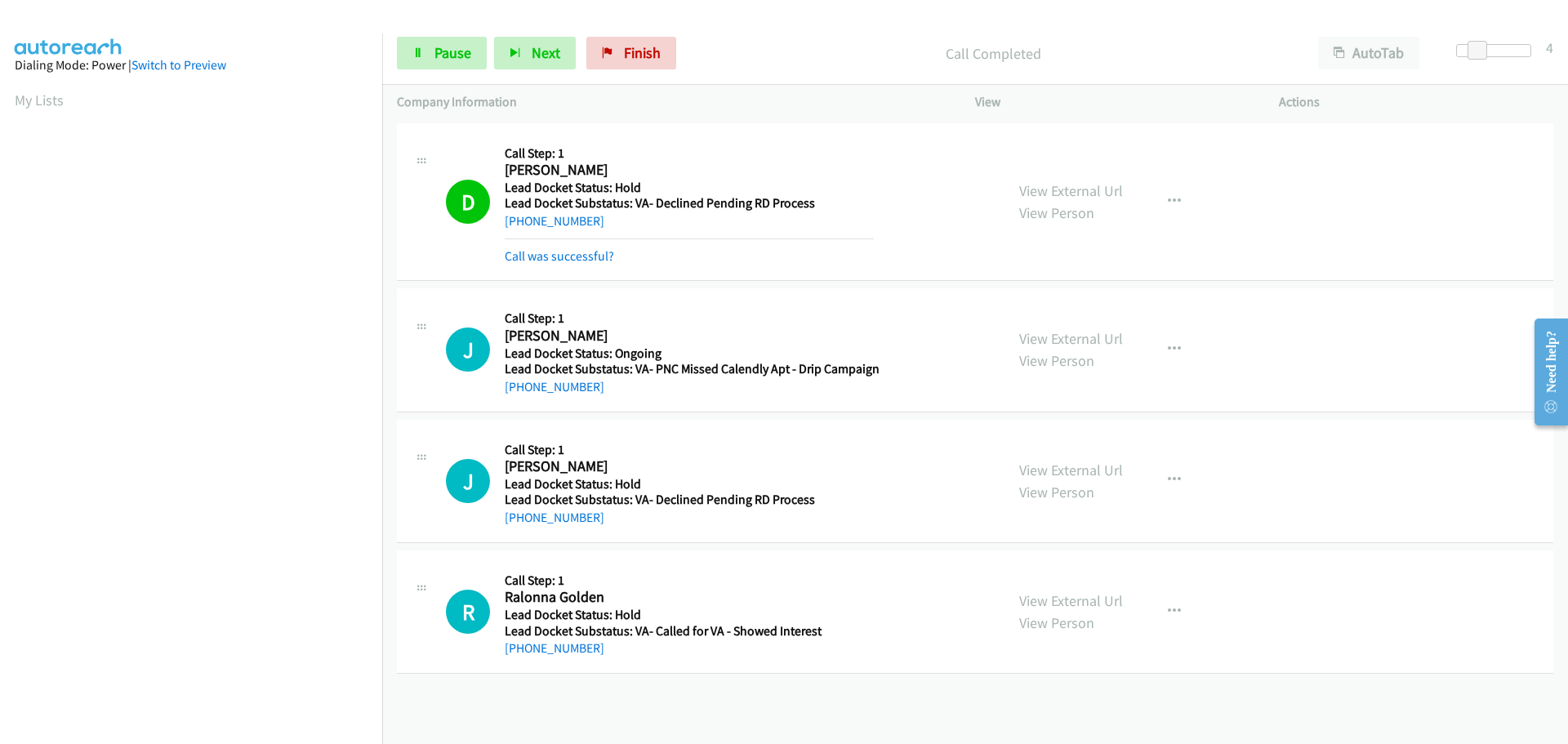
scroll to position [173, 0]
drag, startPoint x: 603, startPoint y: 395, endPoint x: 518, endPoint y: 393, distance: 85.0
click at [518, 393] on div "+1 260-702-2405" at bounding box center [692, 387] width 375 height 19
copy link "260-702-2405"
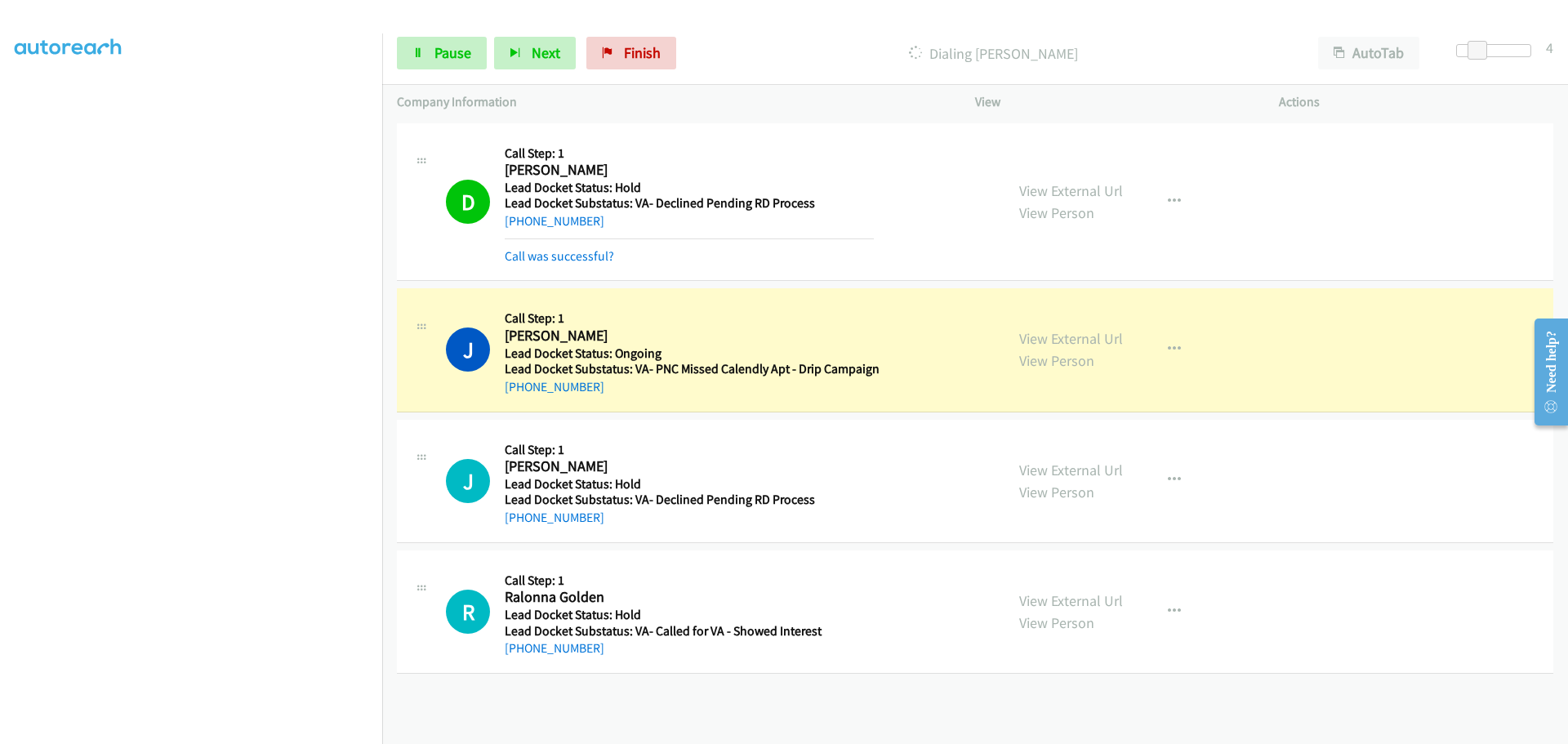
drag, startPoint x: 590, startPoint y: 521, endPoint x: 585, endPoint y: 512, distance: 10.3
click at [589, 518] on div "Callback Scheduled Call Step: 1 John Evans America/New_York Lead Docket Status:…" at bounding box center [689, 481] width 369 height 93
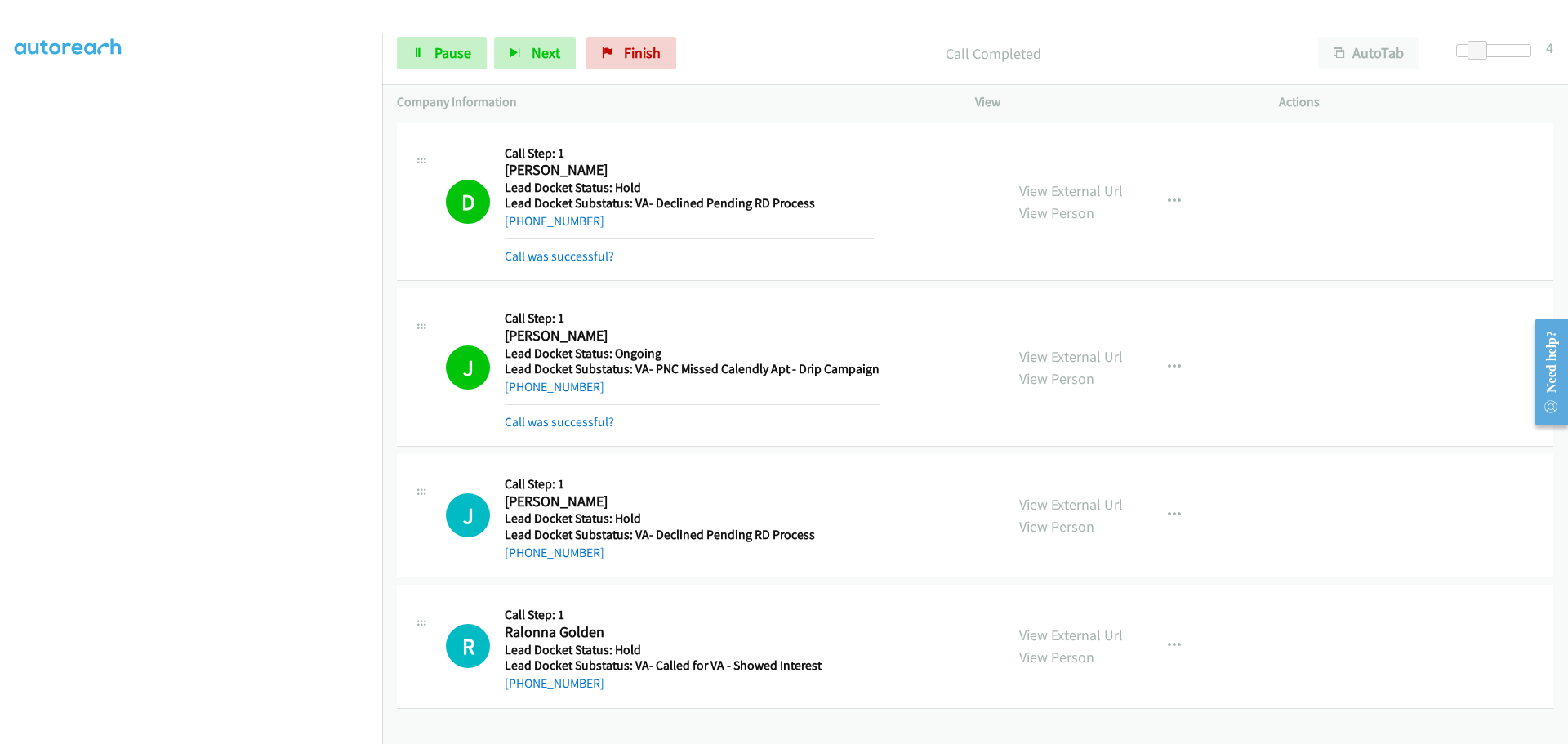
click at [611, 570] on div "J Callback Scheduled Call Step: 1 John Evans America/New_York Lead Docket Statu…" at bounding box center [975, 515] width 1156 height 124
drag, startPoint x: 593, startPoint y: 557, endPoint x: 520, endPoint y: 563, distance: 73.2
click at [520, 563] on div "J Callback Scheduled Call Step: 1 John Evans America/New_York Lead Docket Statu…" at bounding box center [975, 515] width 1156 height 124
copy link "410-487-2418"
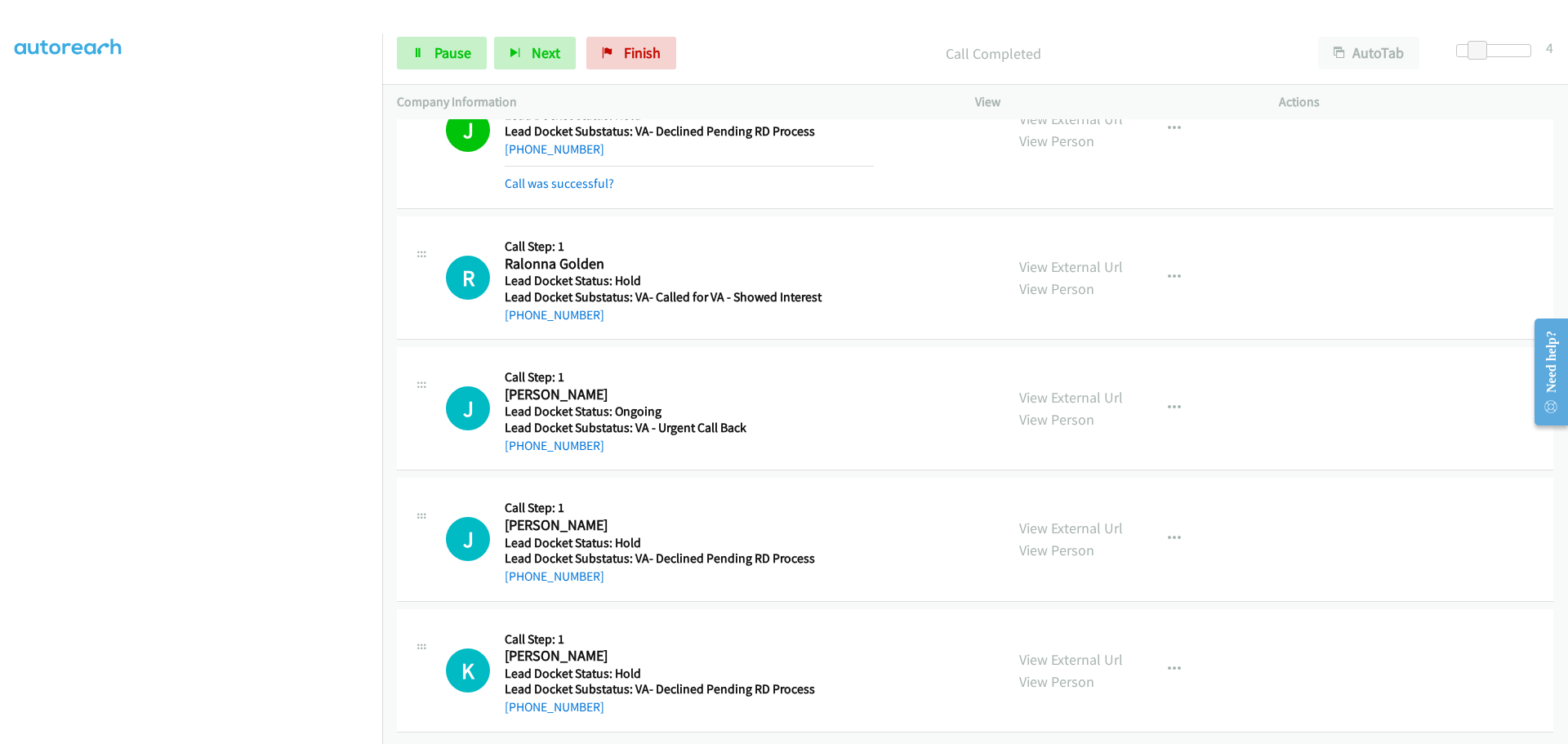
scroll to position [416, 0]
drag, startPoint x: 615, startPoint y: 308, endPoint x: 520, endPoint y: 301, distance: 95.3
click at [520, 306] on div "+1 313-708-0597" at bounding box center [689, 315] width 369 height 19
copy link "313-708-0597"
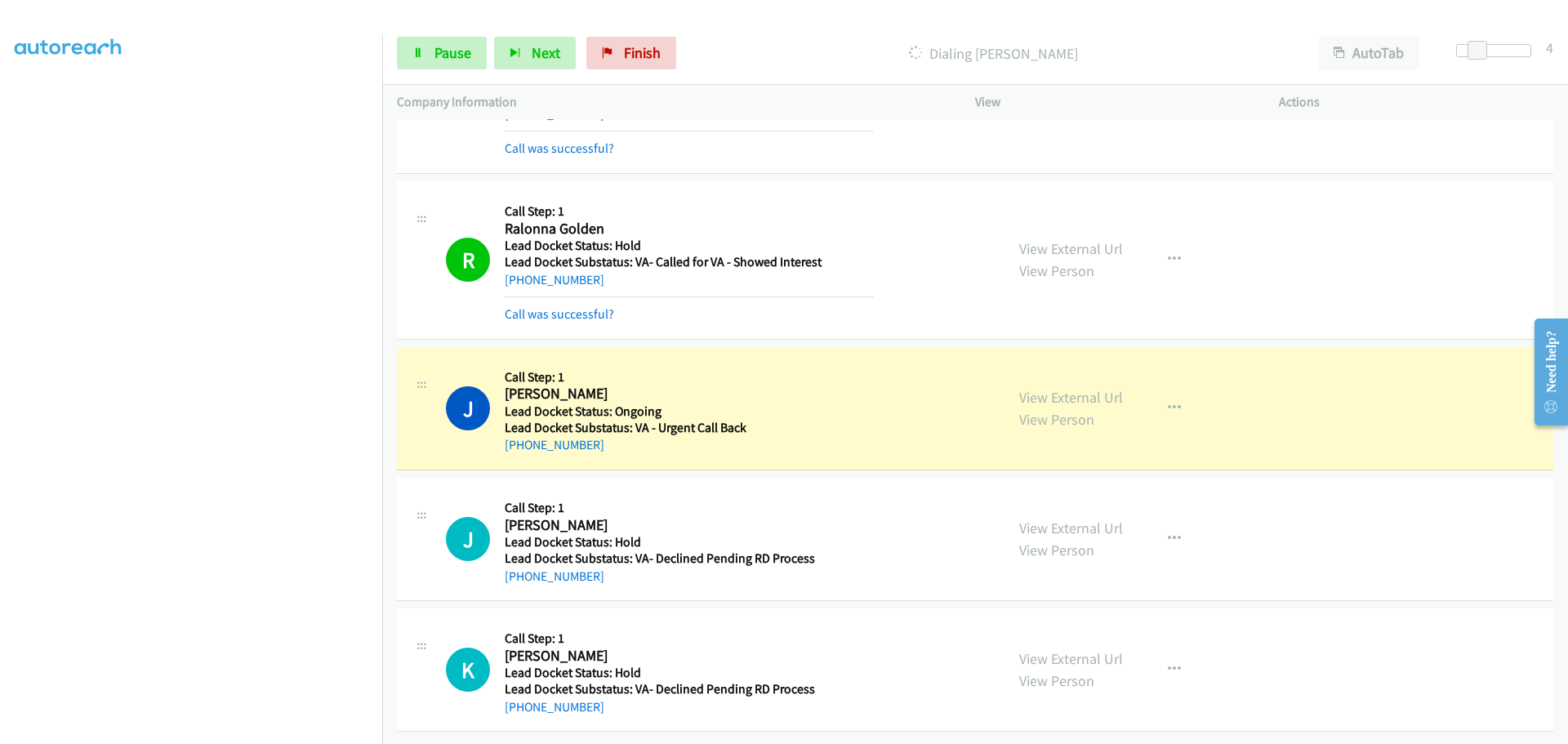
scroll to position [451, 0]
drag, startPoint x: 563, startPoint y: 434, endPoint x: 528, endPoint y: 424, distance: 36.4
click at [521, 429] on div "J Callback Scheduled Call Step: 1 John Paul Forestal America/Toronto Lead Docke…" at bounding box center [975, 408] width 1156 height 124
copy link "753-551-8976"
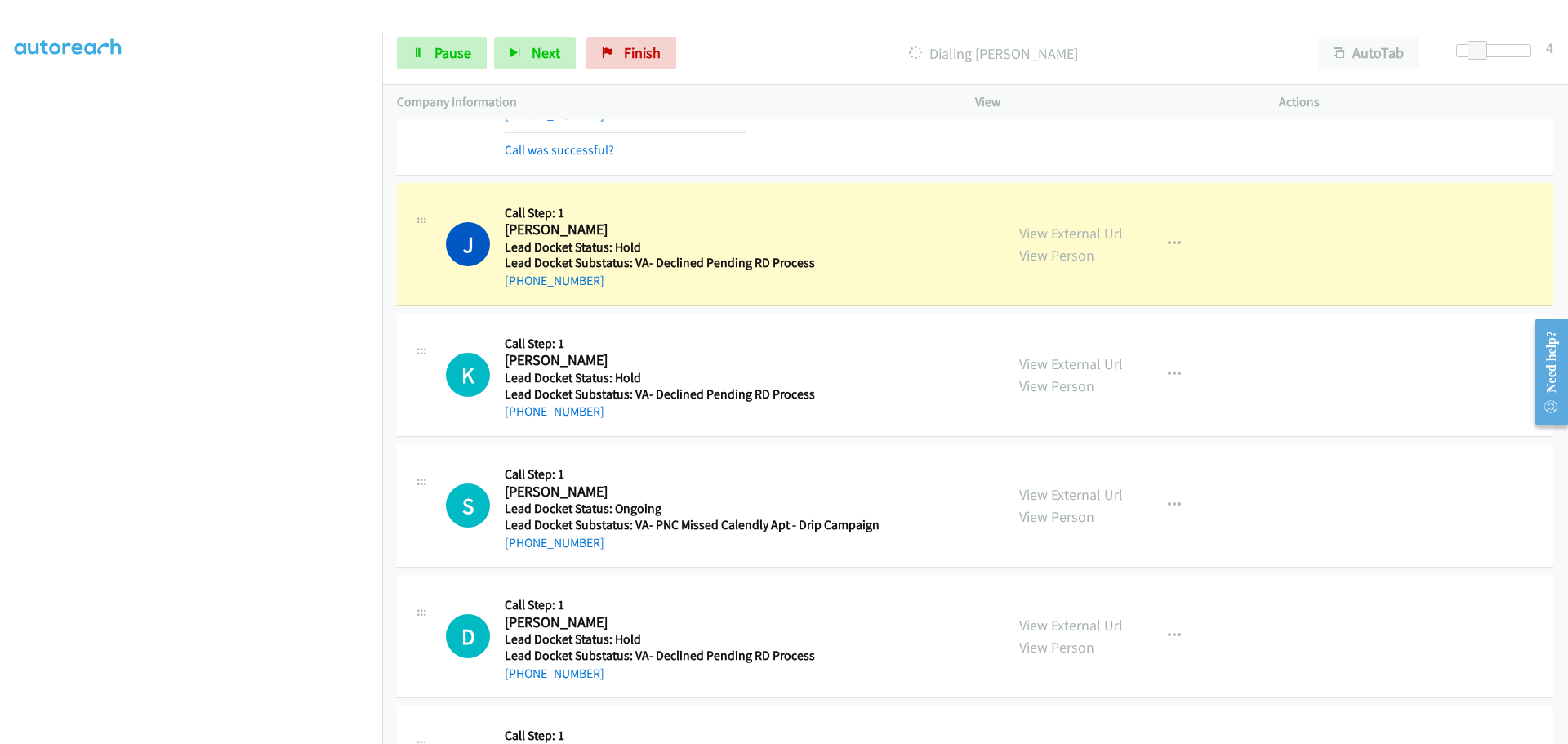
scroll to position [778, 0]
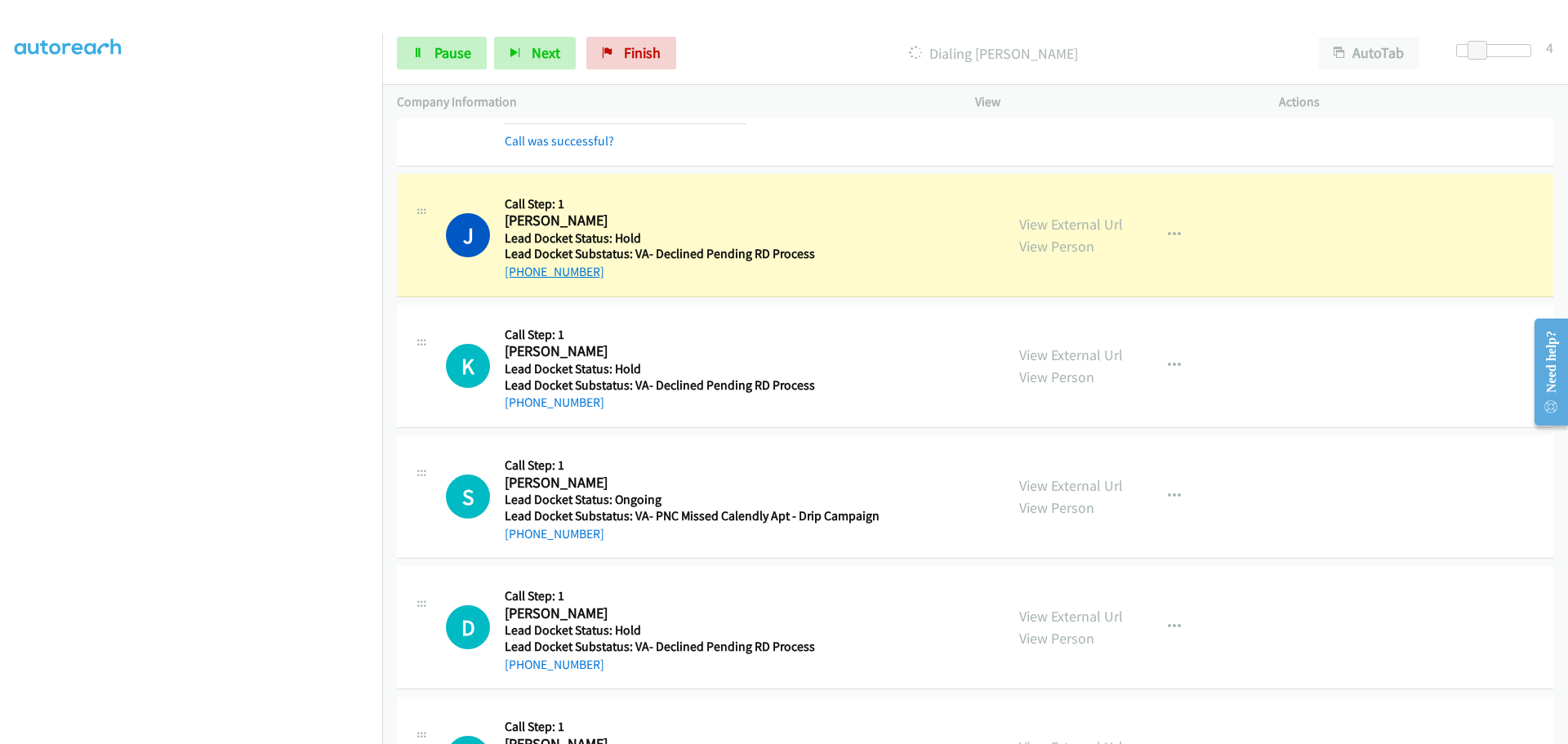
drag, startPoint x: 600, startPoint y: 273, endPoint x: 521, endPoint y: 278, distance: 79.2
click at [521, 278] on div "+1 580-284-8617" at bounding box center [660, 272] width 310 height 19
copy link "580-284-8617"
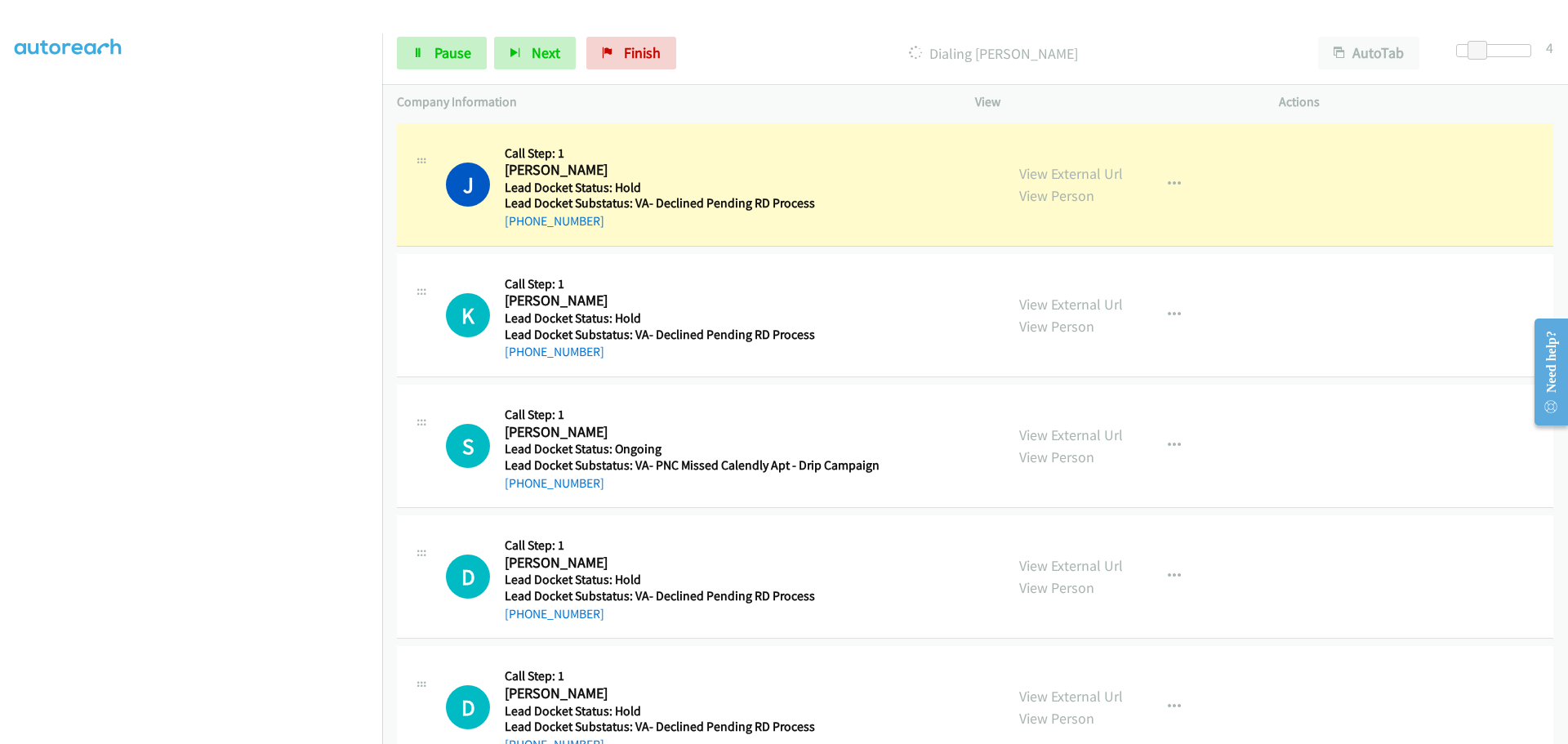
scroll to position [878, 0]
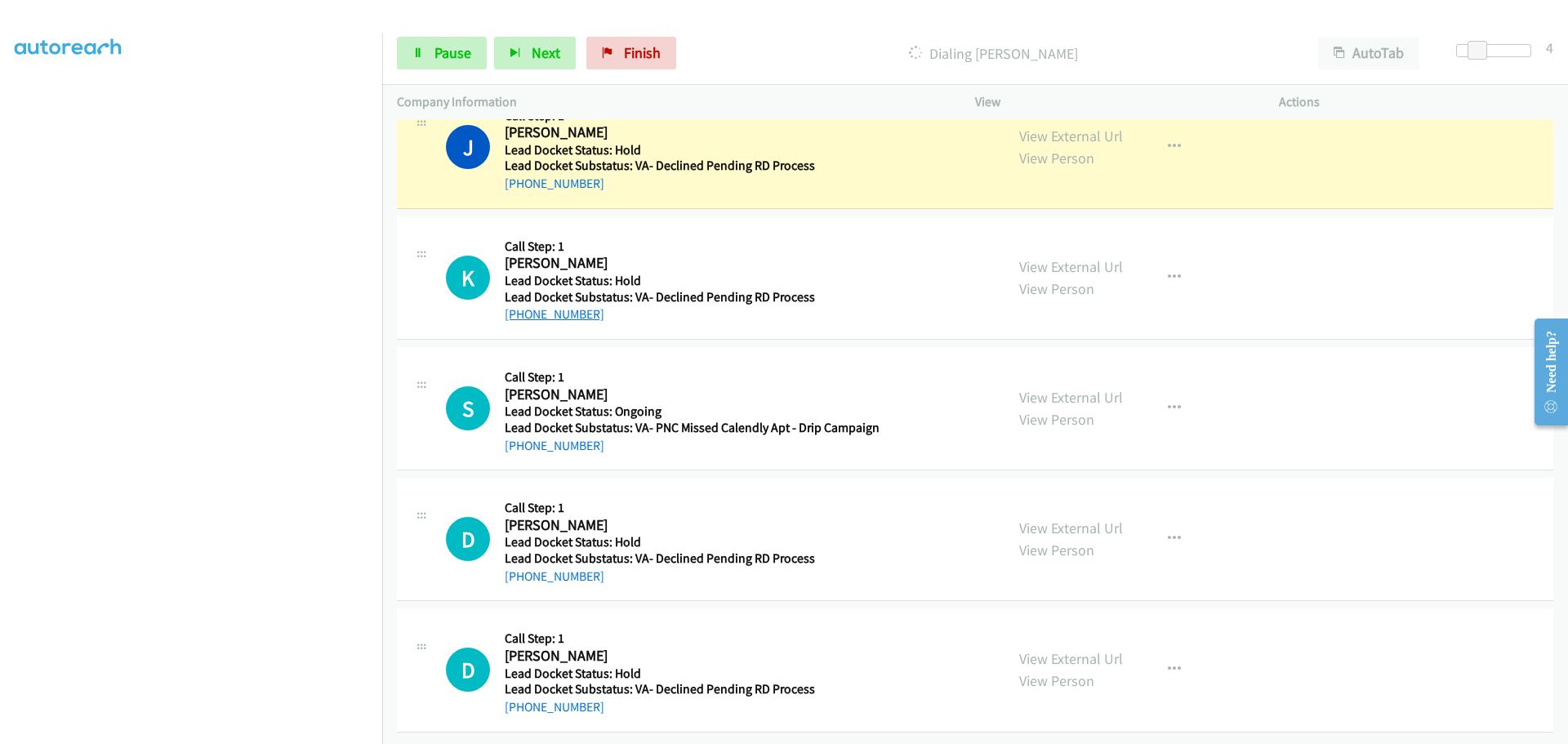
drag, startPoint x: 589, startPoint y: 293, endPoint x: 574, endPoint y: 295, distance: 15.1
click at [574, 305] on div "+1 404-246-0129" at bounding box center [660, 315] width 310 height 19
click at [621, 305] on div "Callback Scheduled Call Step: 1 Kent Bivens America/New_York Lead Docket Status…" at bounding box center [660, 278] width 310 height 93
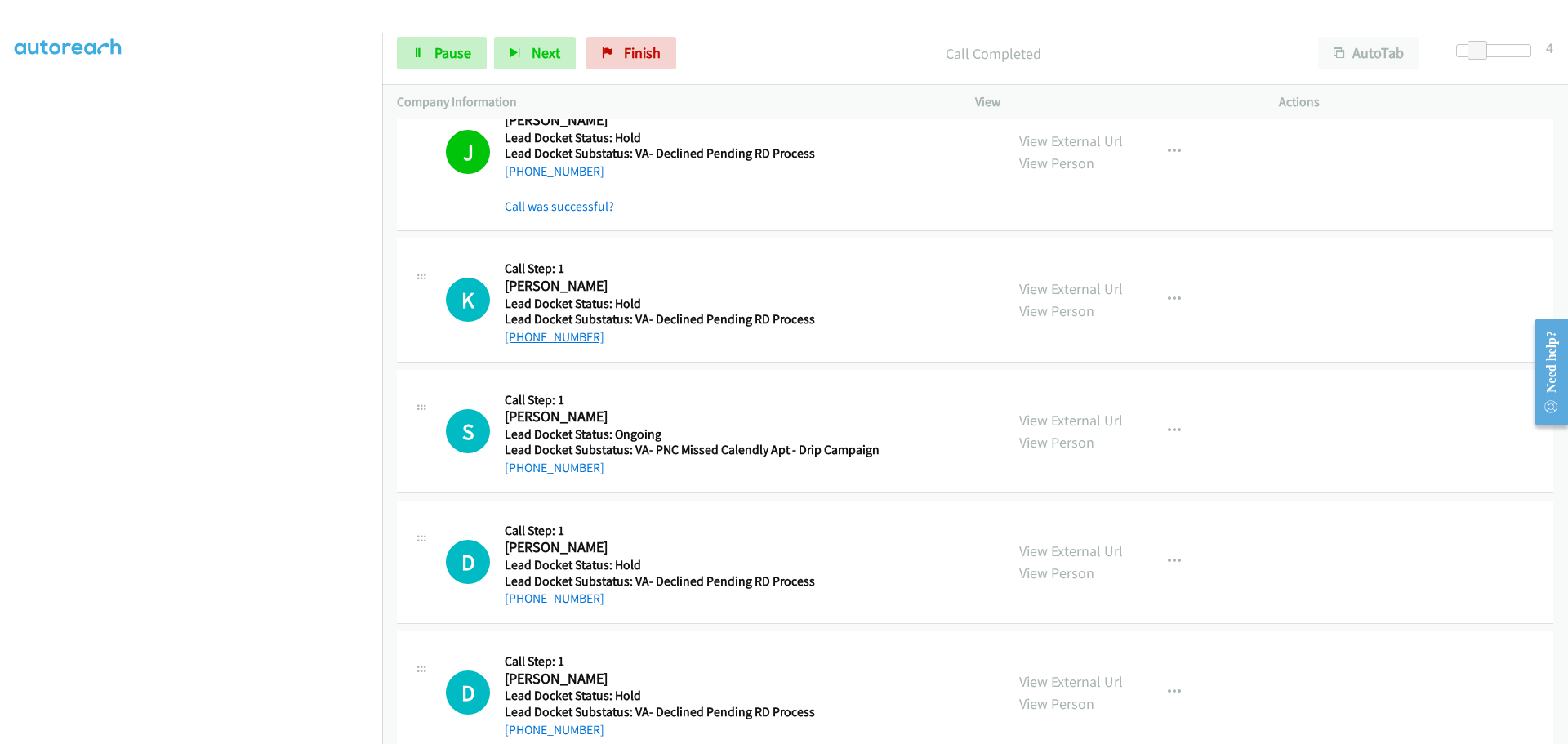
drag, startPoint x: 585, startPoint y: 342, endPoint x: 519, endPoint y: 342, distance: 66.0
click at [519, 342] on div "+1 404-246-0129" at bounding box center [660, 337] width 310 height 19
copy link "404-246-0129"
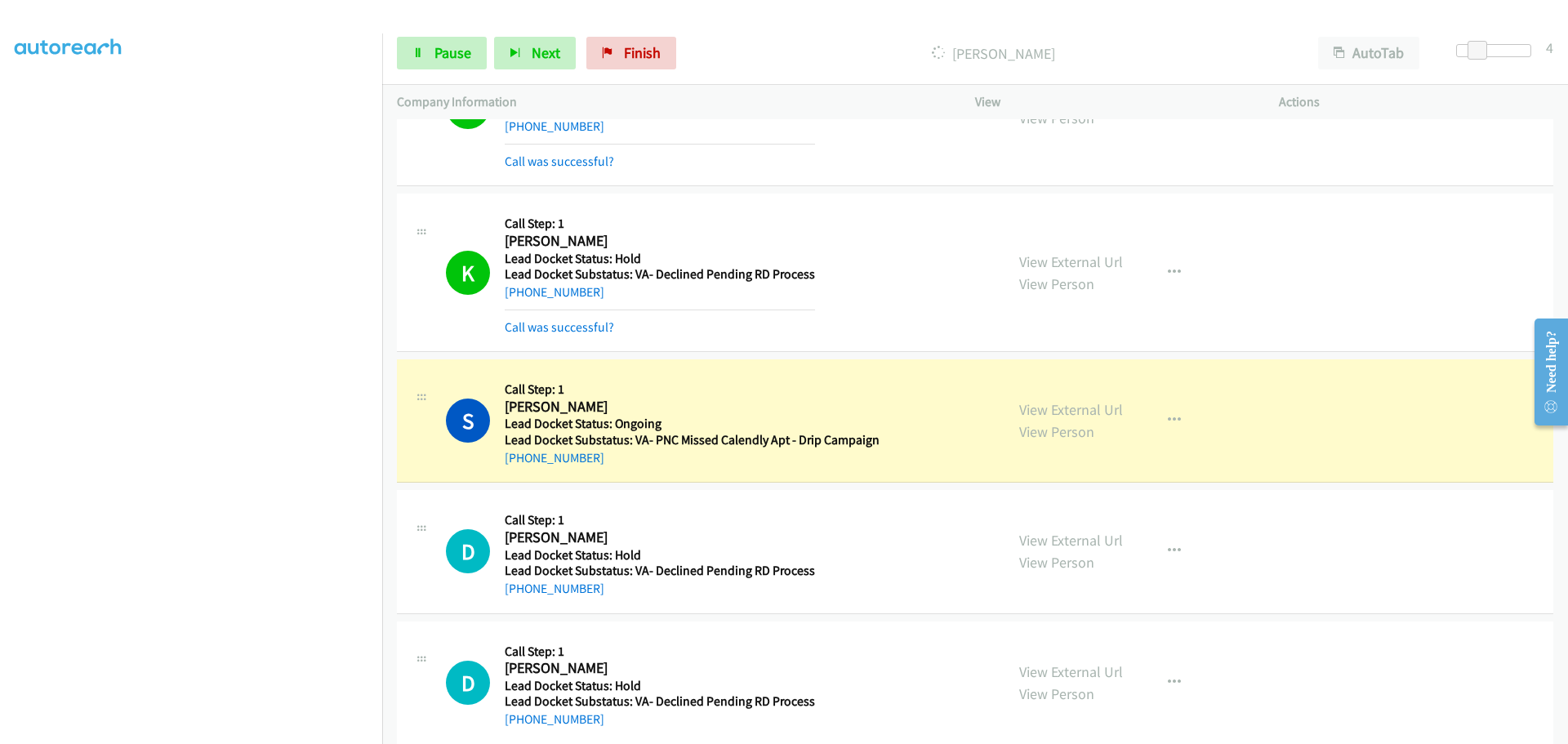
scroll to position [948, 0]
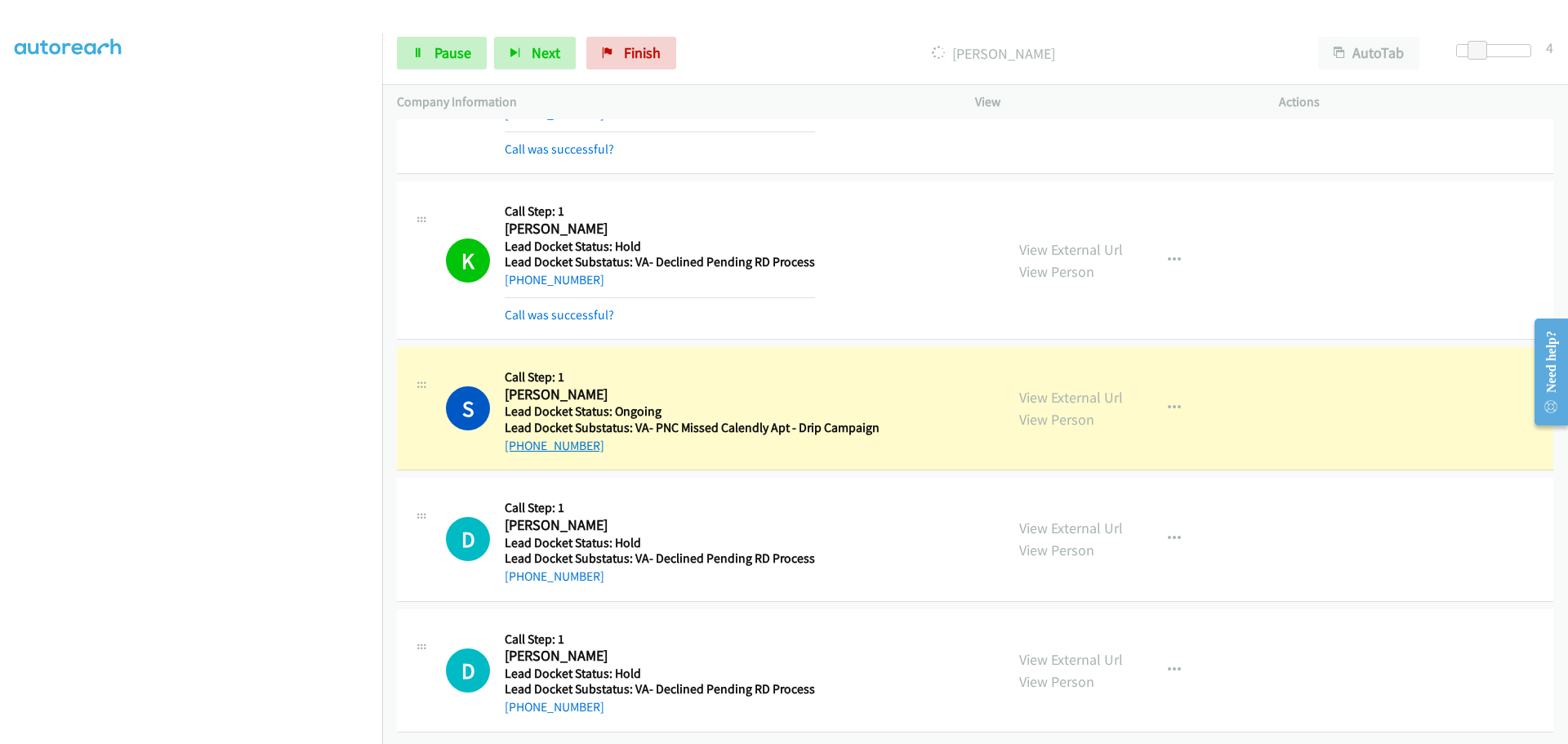
drag, startPoint x: 604, startPoint y: 436, endPoint x: 521, endPoint y: 435, distance: 83.0
click at [521, 436] on div "+1 317-606-0459" at bounding box center [692, 446] width 375 height 19
copy link "317-606-0459"
drag, startPoint x: 596, startPoint y: 561, endPoint x: 523, endPoint y: 563, distance: 73.0
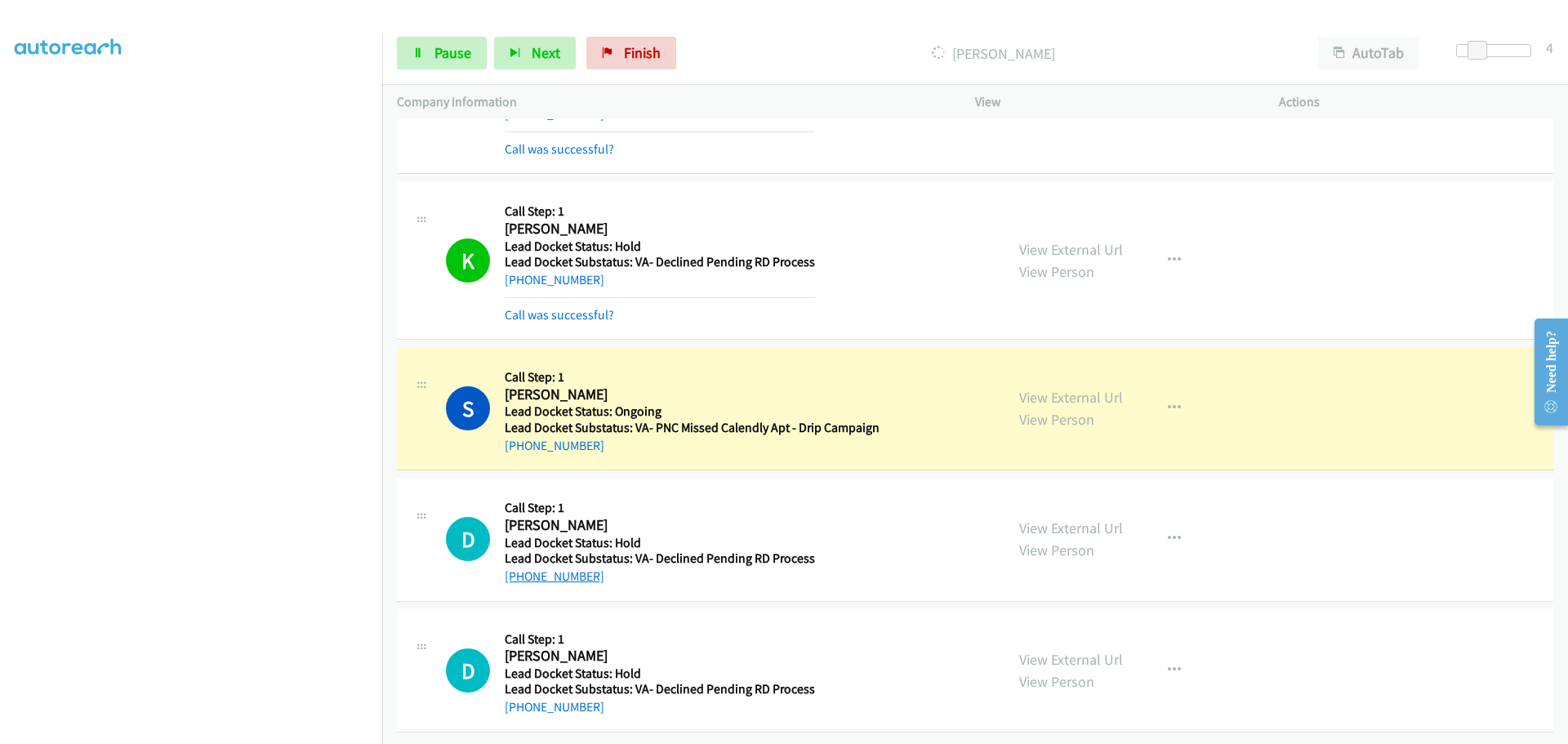
click at [523, 567] on div "+1 646-570-3680" at bounding box center [660, 577] width 310 height 19
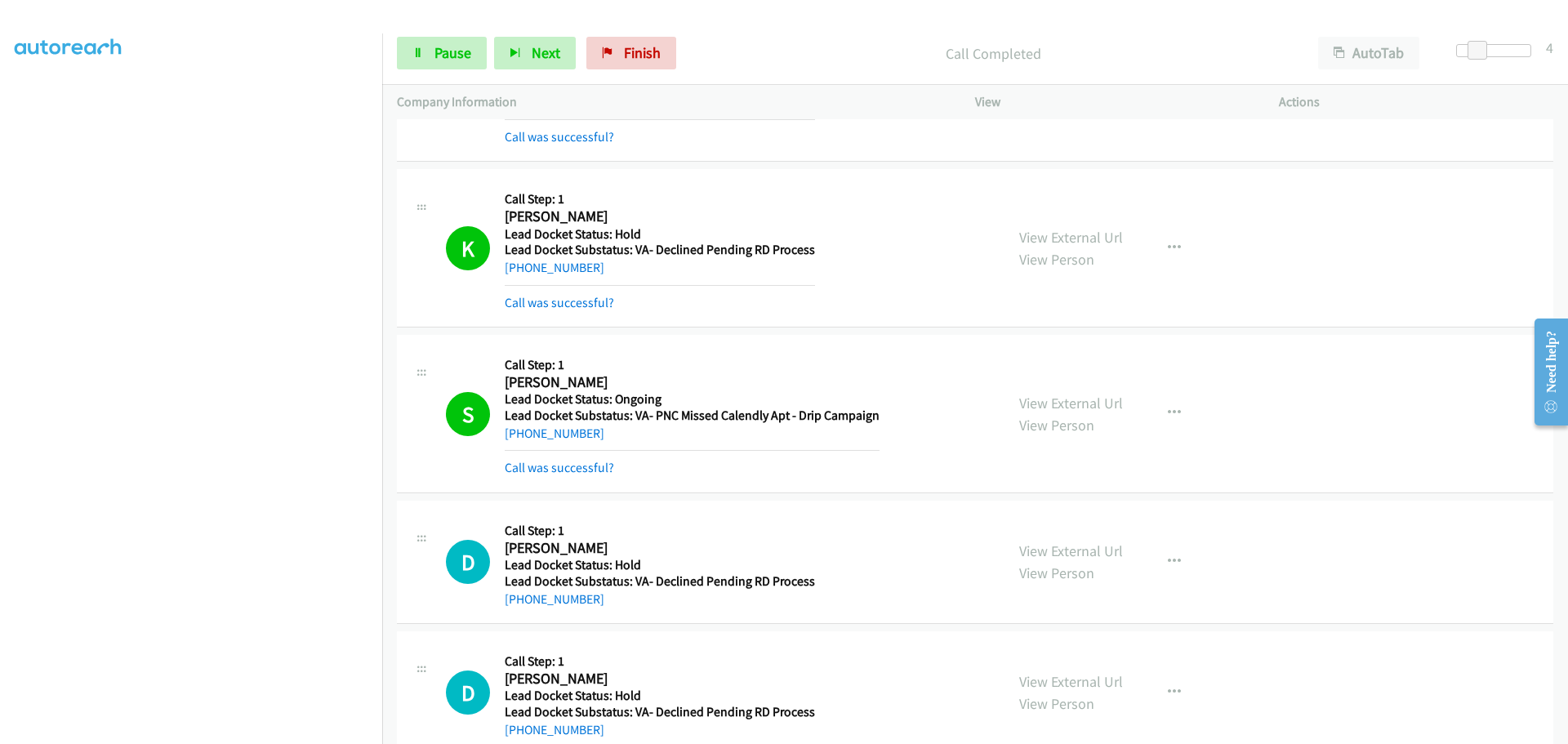
copy link "646-570-3680"
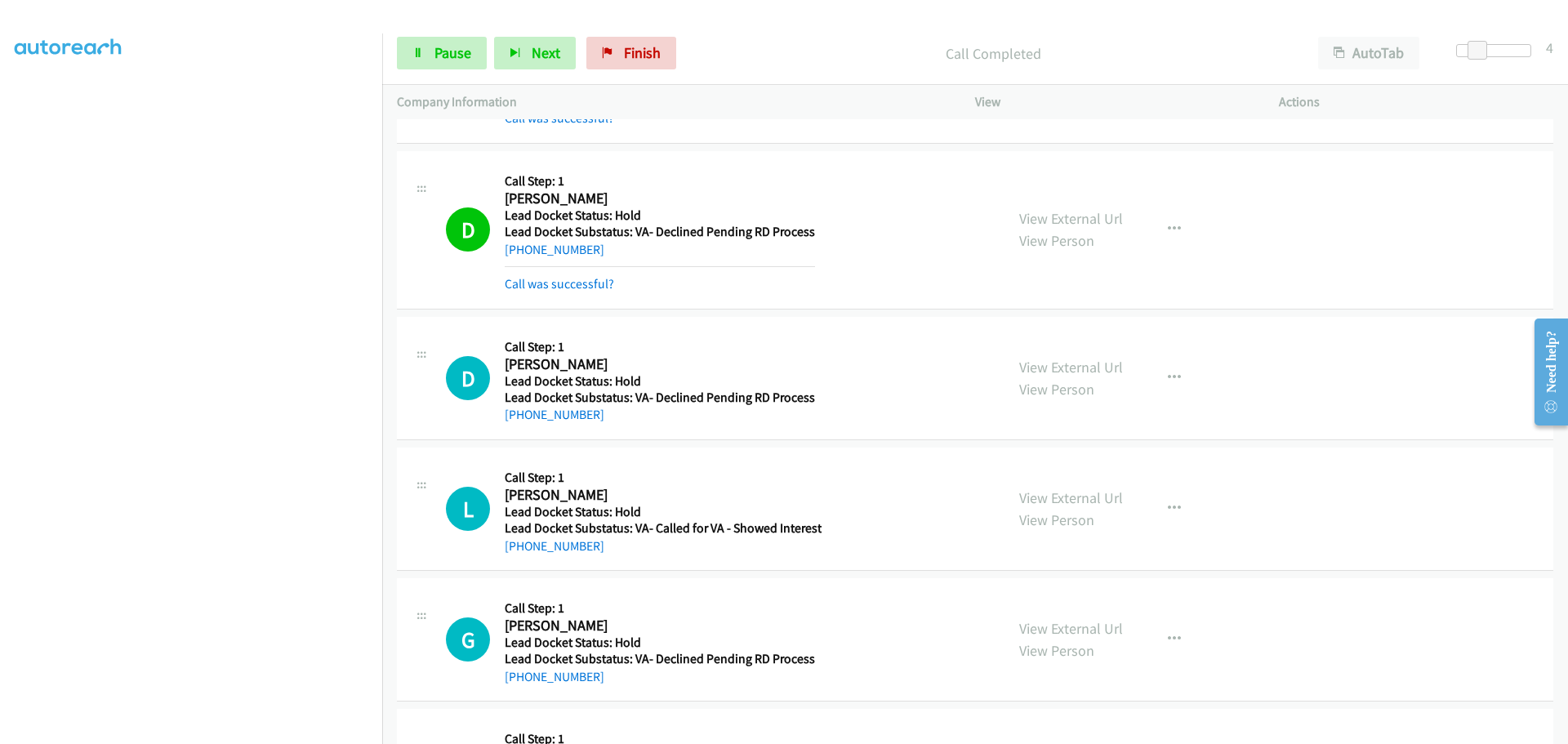
scroll to position [1410, 0]
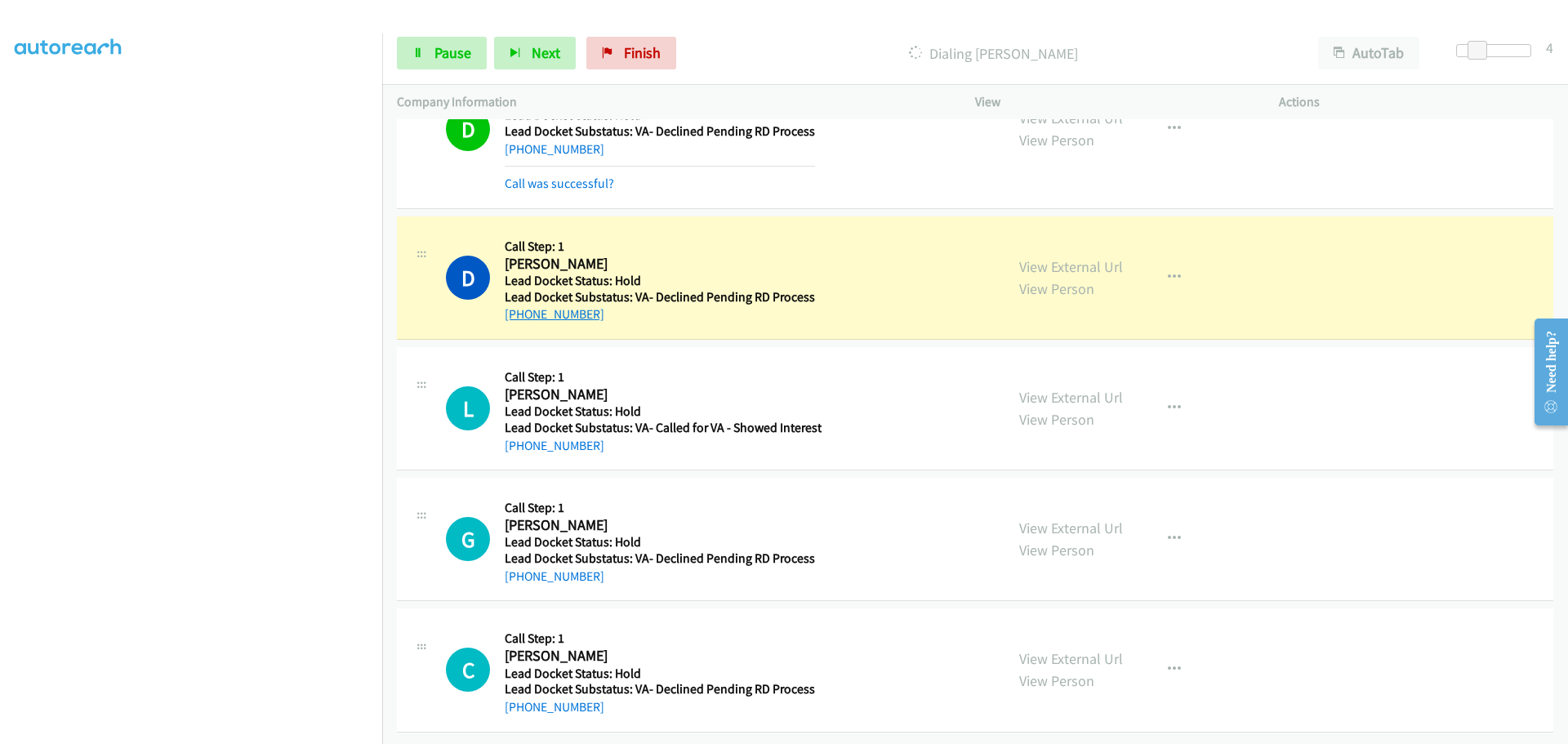
drag, startPoint x: 599, startPoint y: 311, endPoint x: 522, endPoint y: 300, distance: 77.8
click at [522, 305] on div "+1 312-543-5107" at bounding box center [660, 315] width 310 height 19
copy link "312-543-5107"
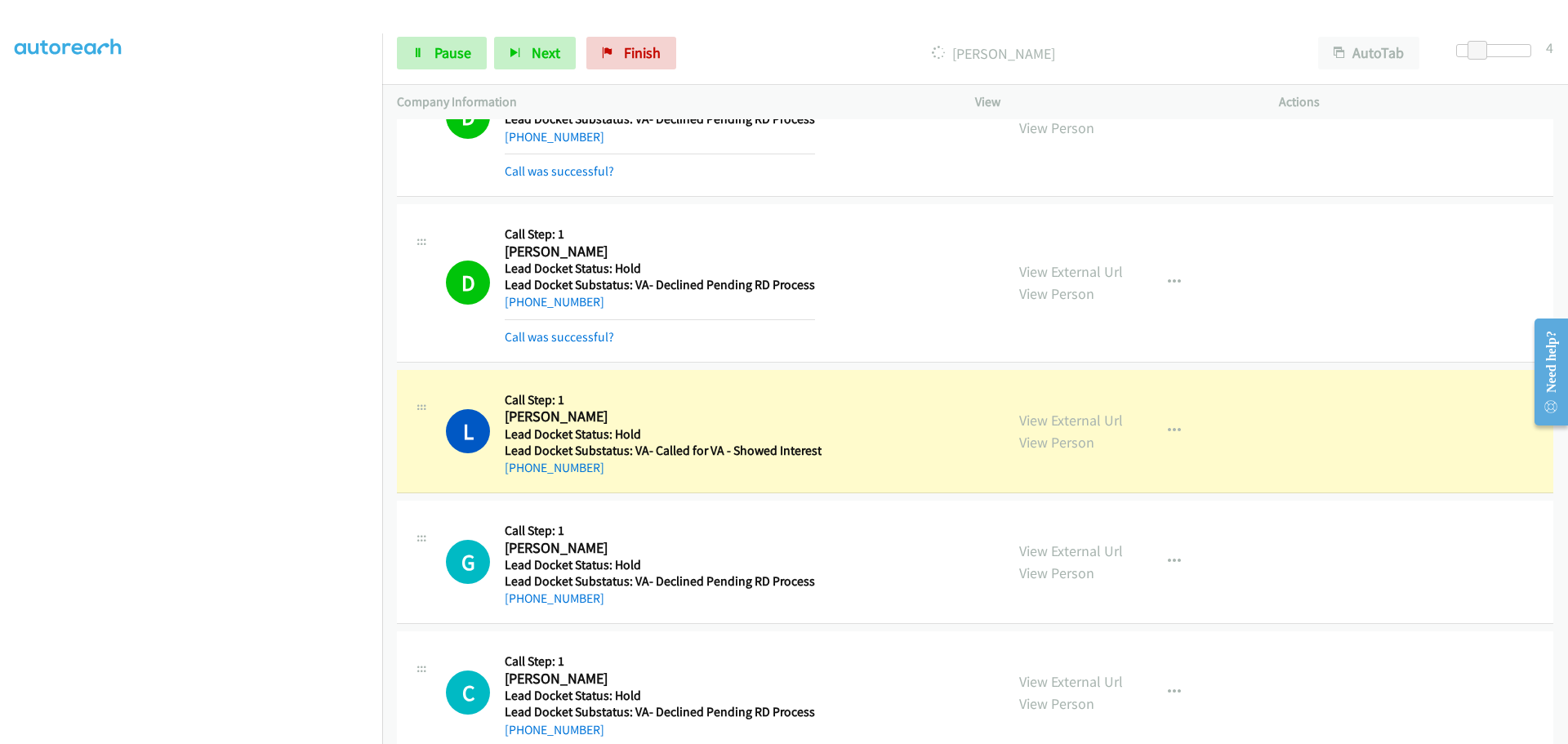
scroll to position [1574, 0]
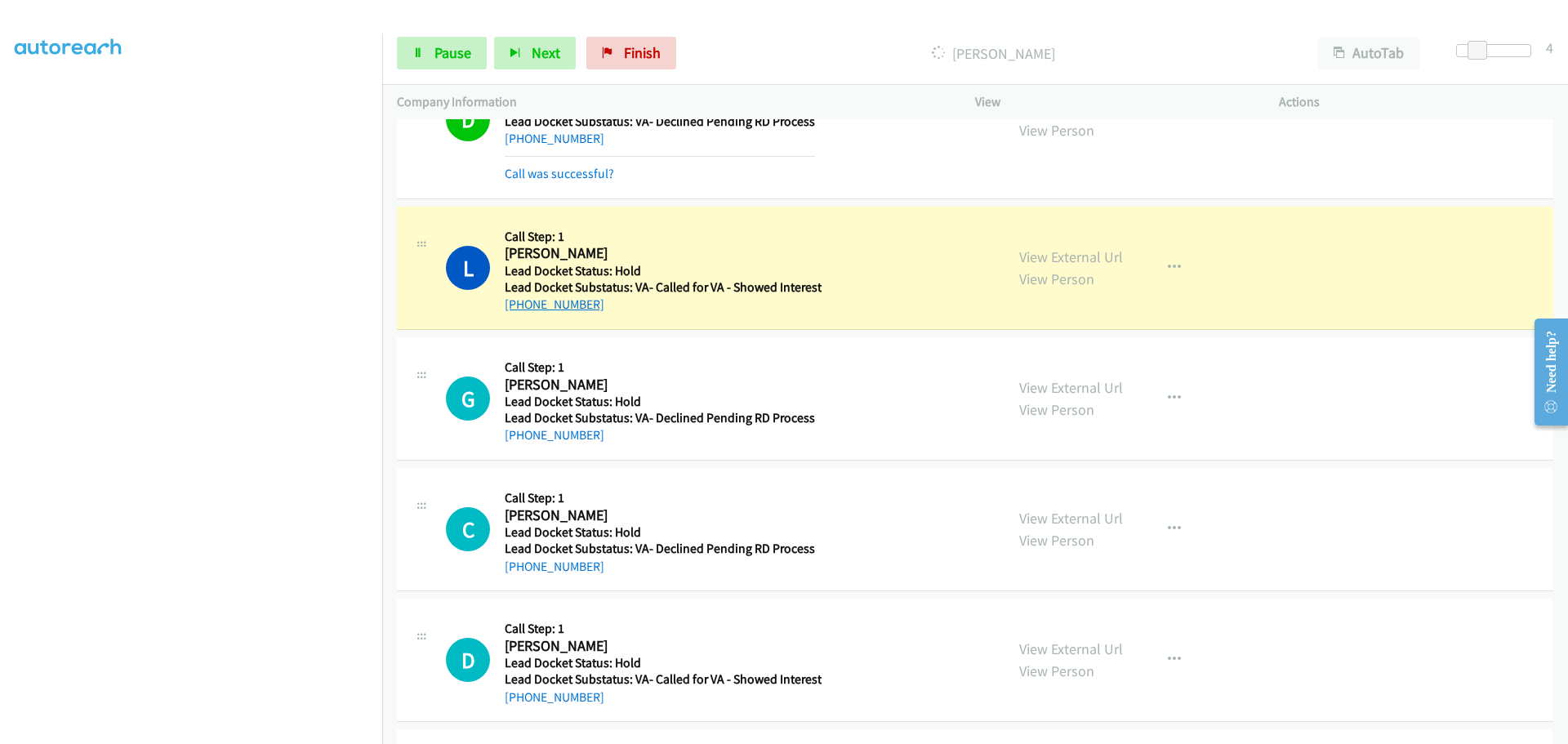
drag, startPoint x: 615, startPoint y: 312, endPoint x: 521, endPoint y: 308, distance: 94.1
click at [521, 308] on div "+1 928-303-4669" at bounding box center [663, 305] width 317 height 19
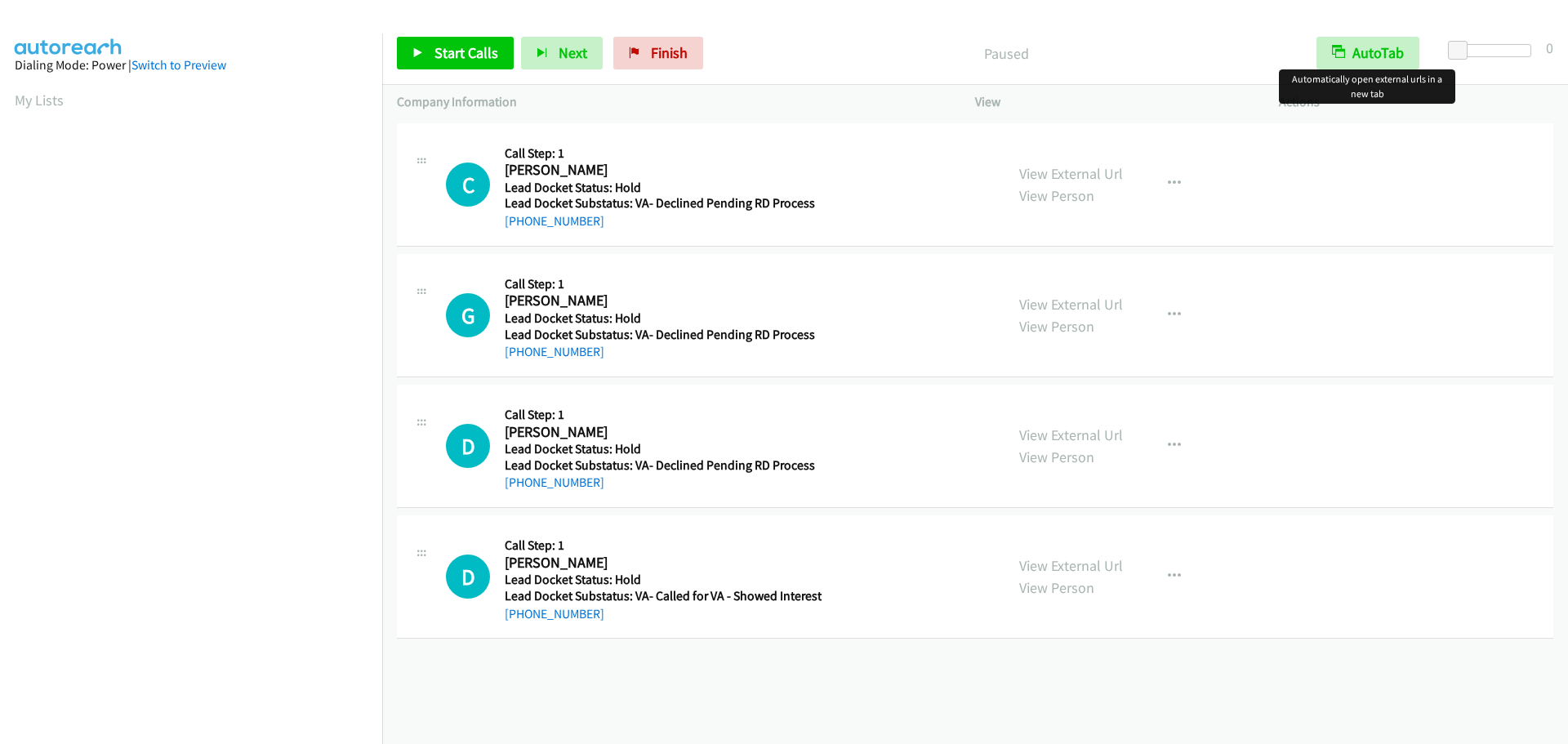
click at [1391, 54] on button "AutoTab" at bounding box center [1367, 53] width 102 height 32
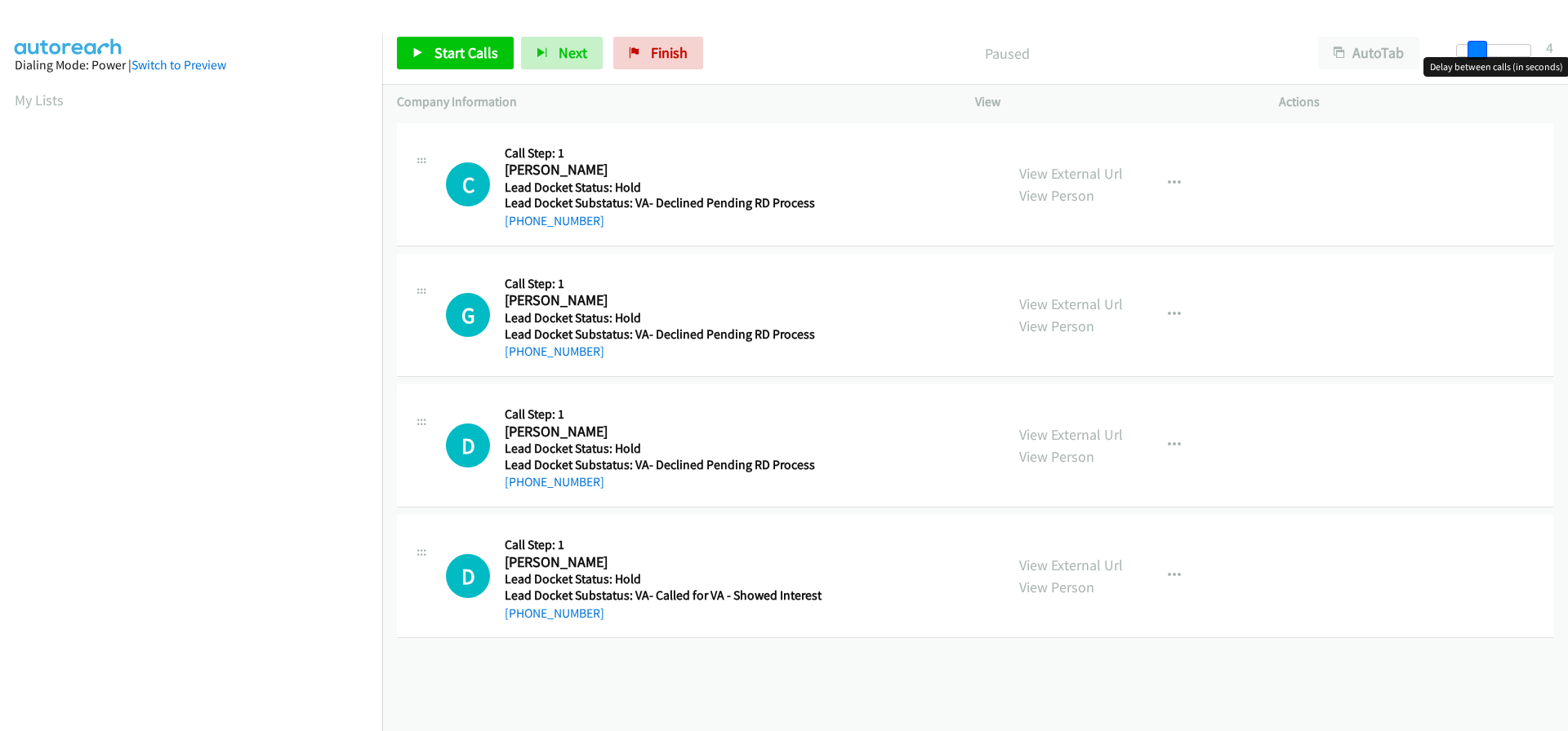
drag, startPoint x: 1456, startPoint y: 48, endPoint x: 1475, endPoint y: 52, distance: 19.4
click at [1475, 52] on span at bounding box center [1477, 51] width 19 height 19
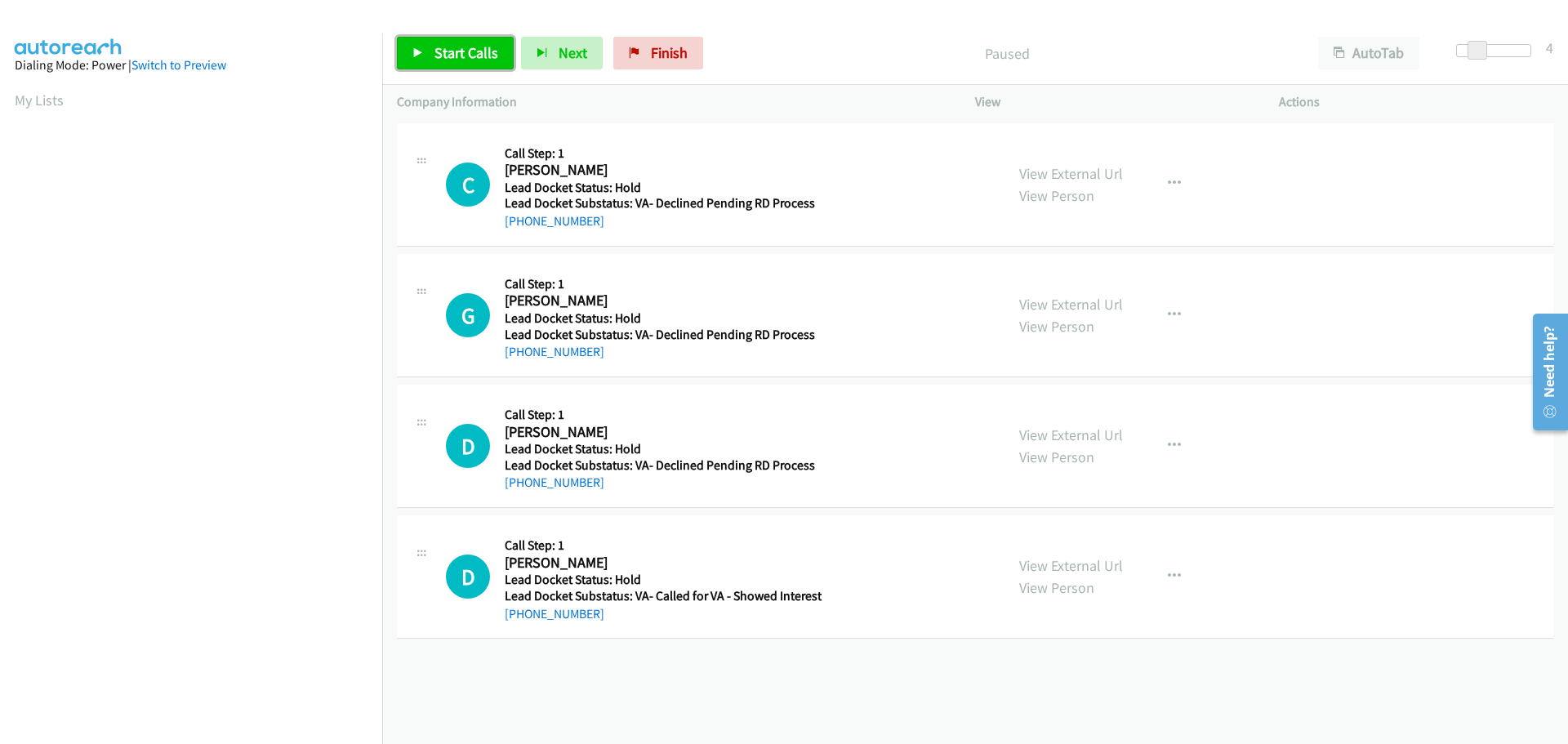
click at [491, 53] on span "Start Calls" at bounding box center [466, 52] width 64 height 18
drag, startPoint x: 598, startPoint y: 221, endPoint x: 519, endPoint y: 223, distance: 79.0
click at [519, 223] on div "[PHONE_NUMBER]" at bounding box center [660, 221] width 311 height 19
copy link "[PHONE_NUMBER]"
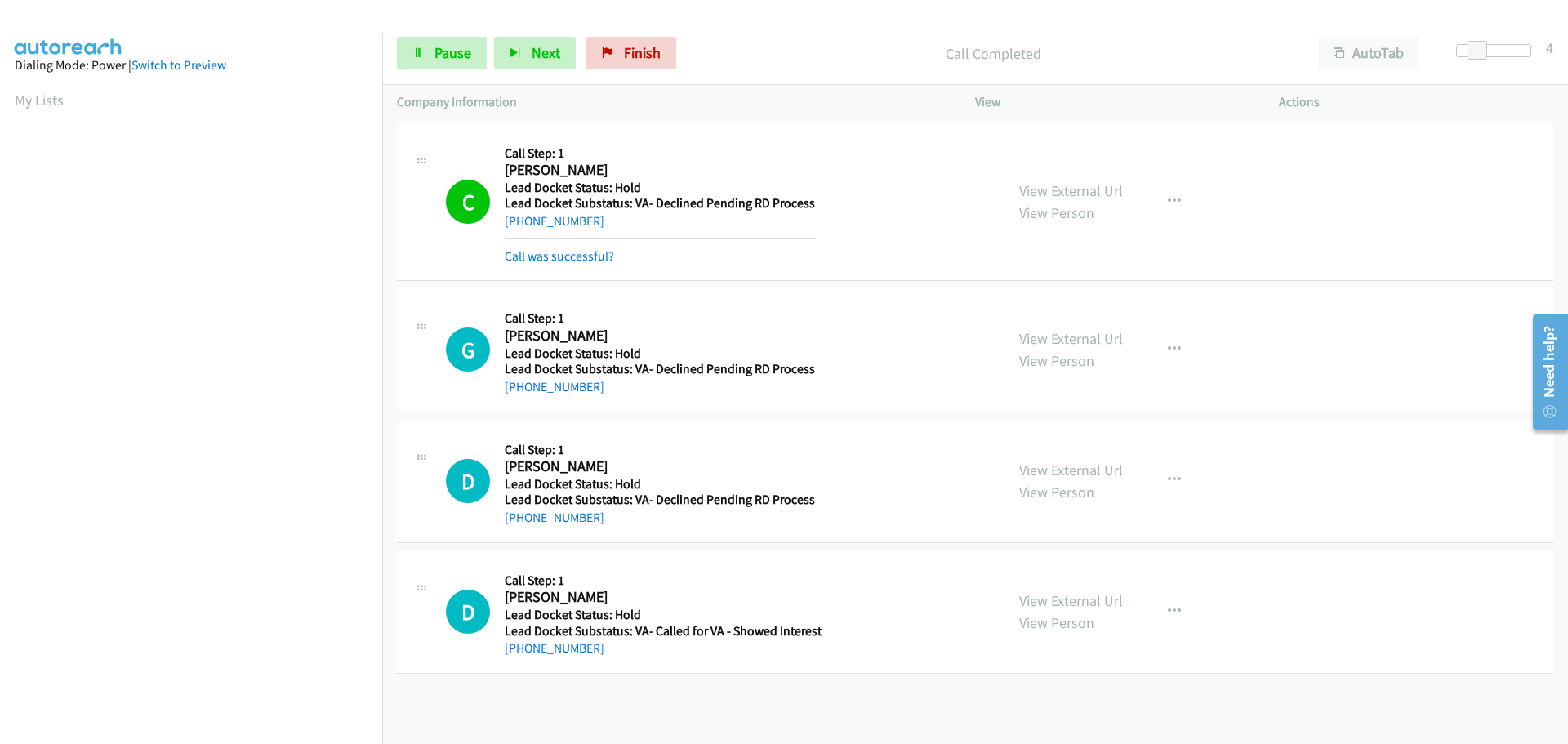
scroll to position [173, 0]
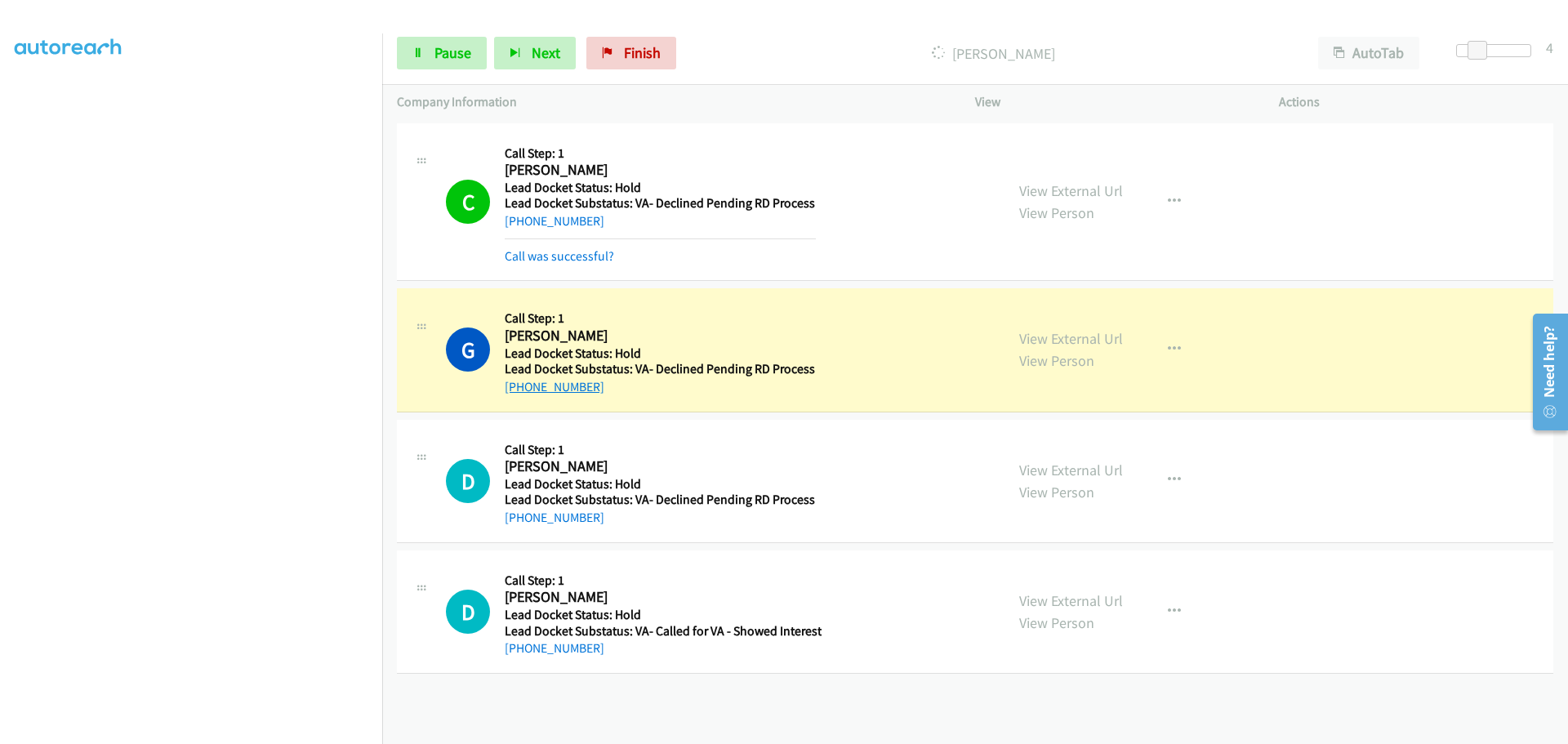
drag, startPoint x: 609, startPoint y: 394, endPoint x: 522, endPoint y: 382, distance: 87.8
click at [522, 382] on div "[PHONE_NUMBER]" at bounding box center [660, 387] width 311 height 19
copy link "[PHONE_NUMBER]"
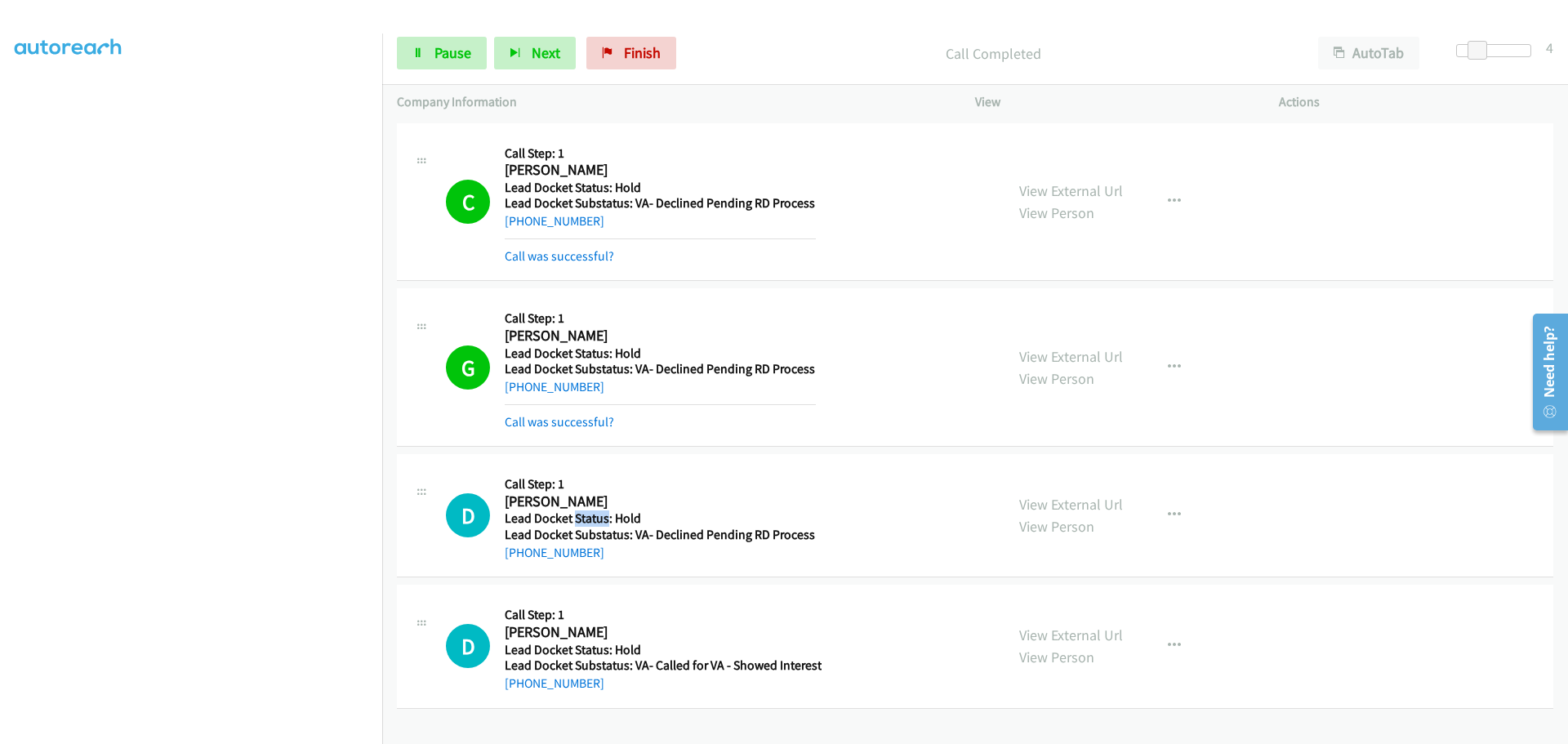
drag, startPoint x: 604, startPoint y: 516, endPoint x: 576, endPoint y: 521, distance: 28.4
click at [576, 521] on h5 "Lead Docket Status: Hold" at bounding box center [660, 519] width 311 height 17
click at [628, 556] on div "[PHONE_NUMBER]" at bounding box center [660, 553] width 311 height 19
drag, startPoint x: 601, startPoint y: 559, endPoint x: 521, endPoint y: 550, distance: 80.5
click at [521, 550] on div "[PHONE_NUMBER]" at bounding box center [660, 553] width 311 height 19
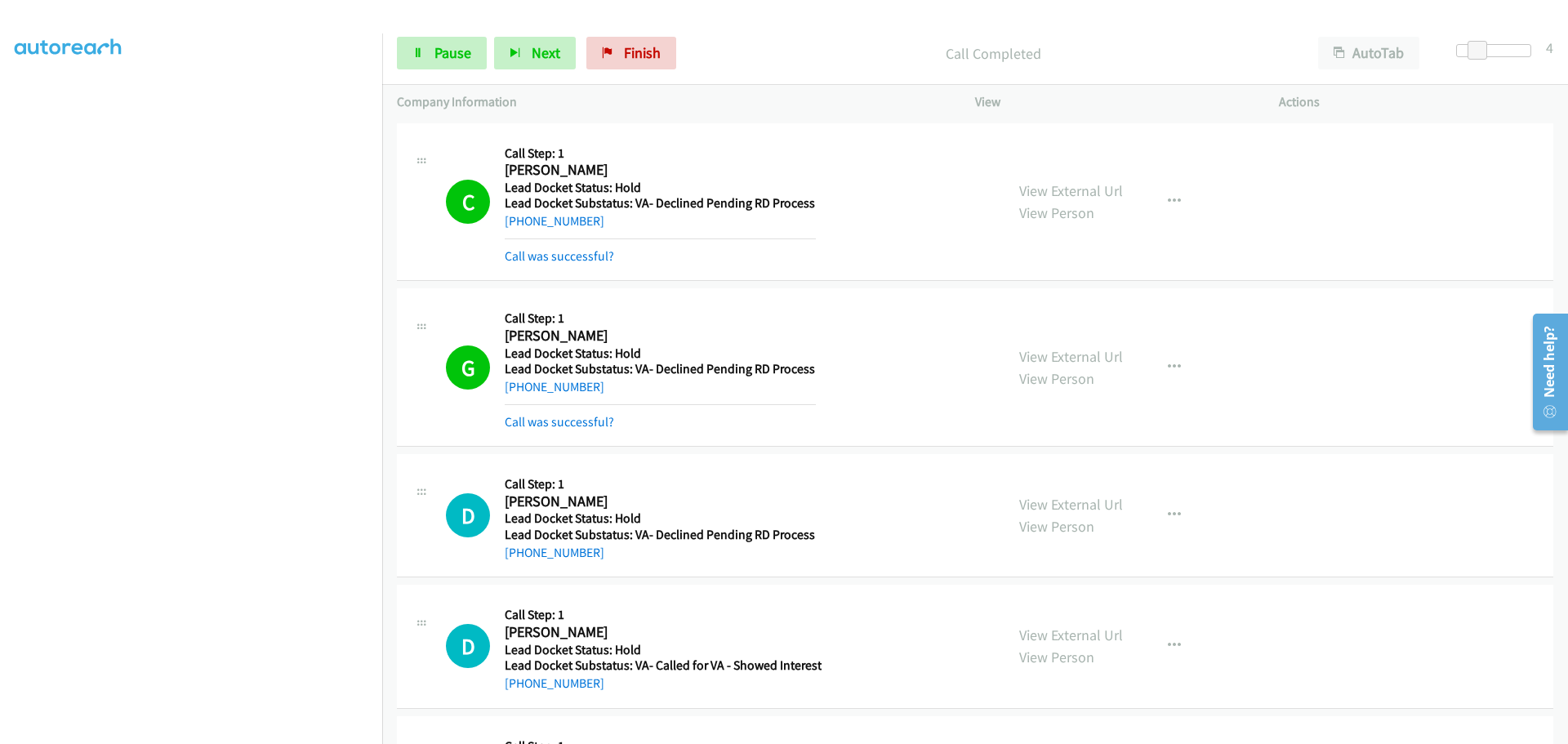
copy link "[PHONE_NUMBER]"
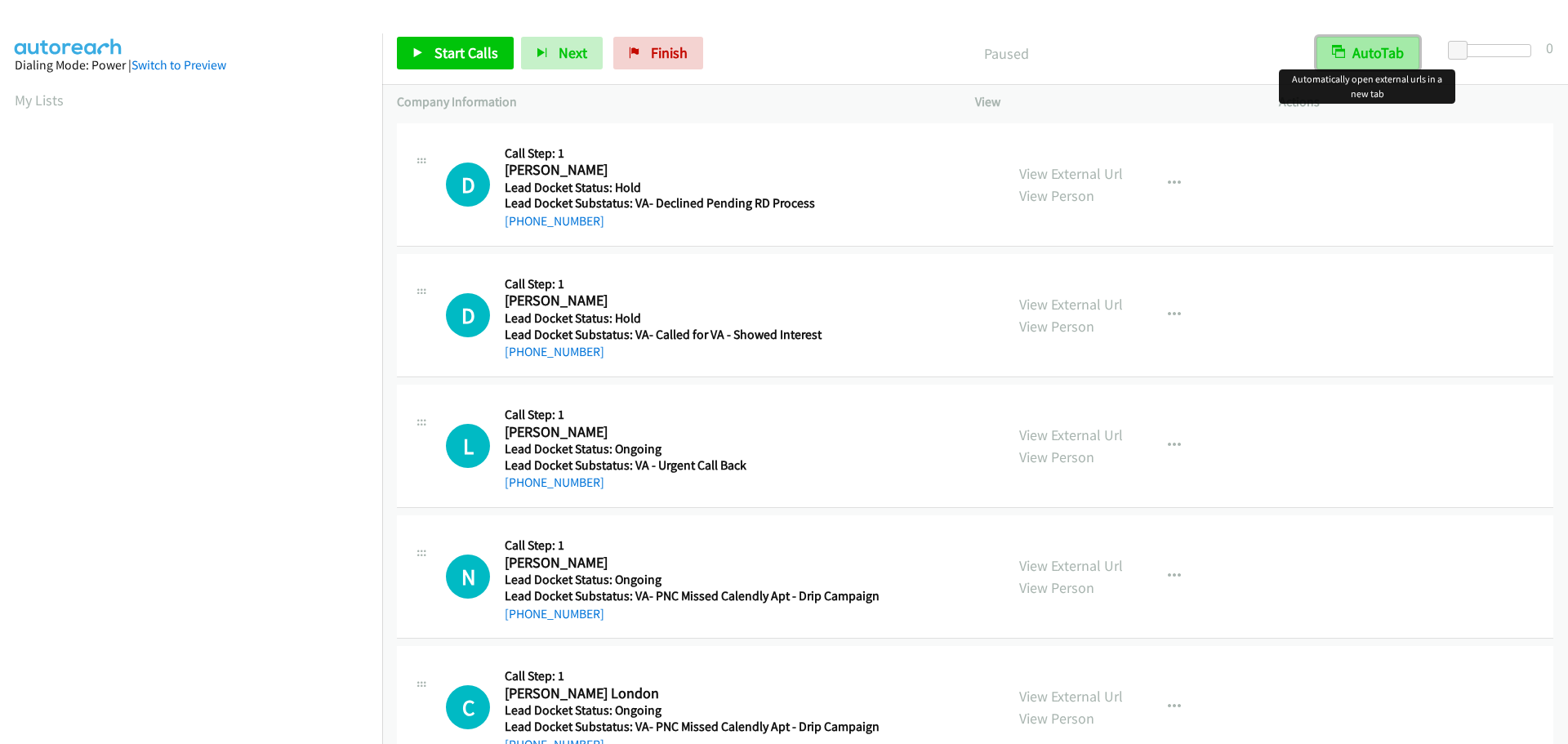
click at [1395, 46] on button "AutoTab" at bounding box center [1367, 53] width 102 height 32
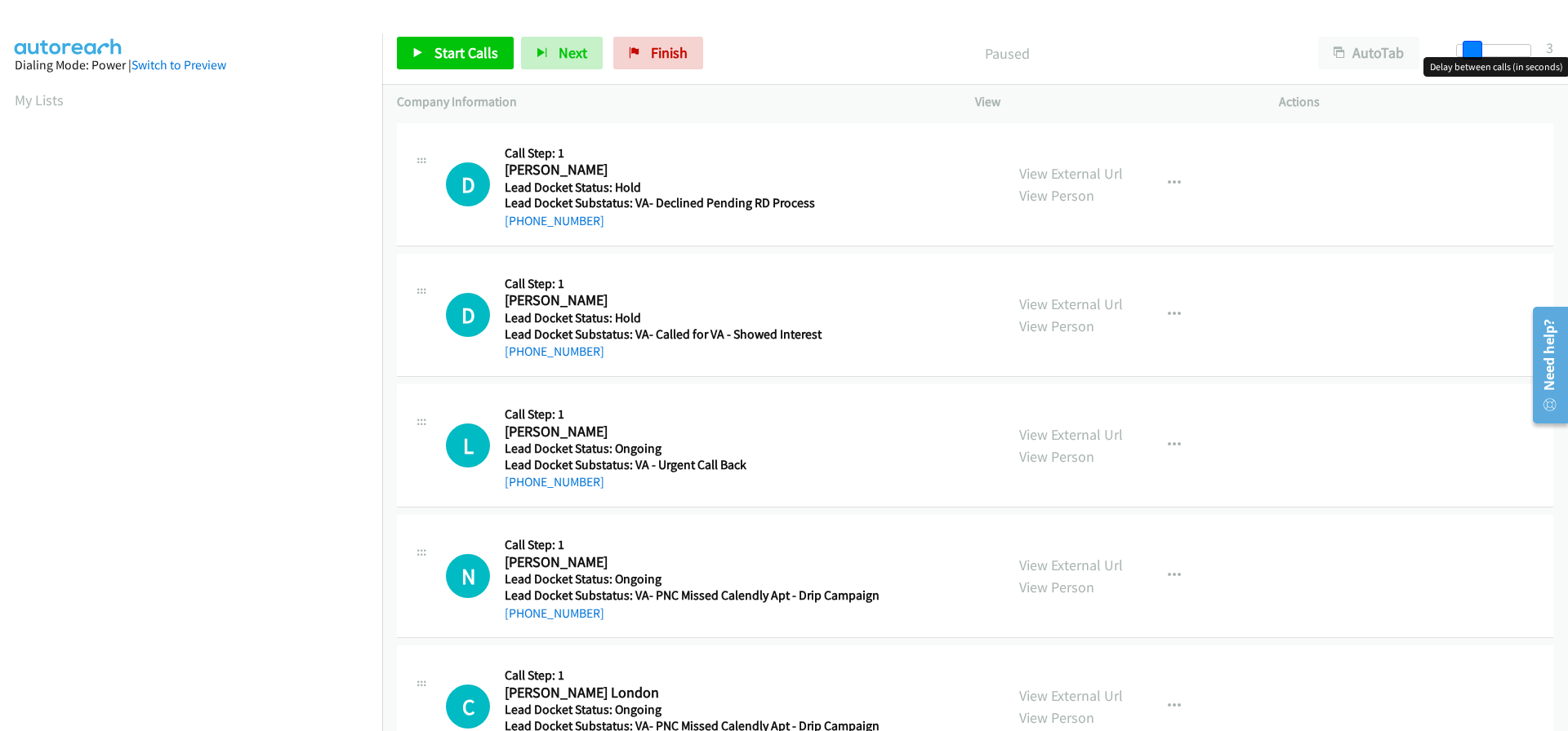
drag, startPoint x: 1452, startPoint y: 46, endPoint x: 1467, endPoint y: 46, distance: 15.0
click at [1467, 46] on span at bounding box center [1473, 51] width 19 height 19
click at [1468, 46] on span at bounding box center [1473, 51] width 19 height 19
click at [1474, 47] on span at bounding box center [1477, 51] width 19 height 19
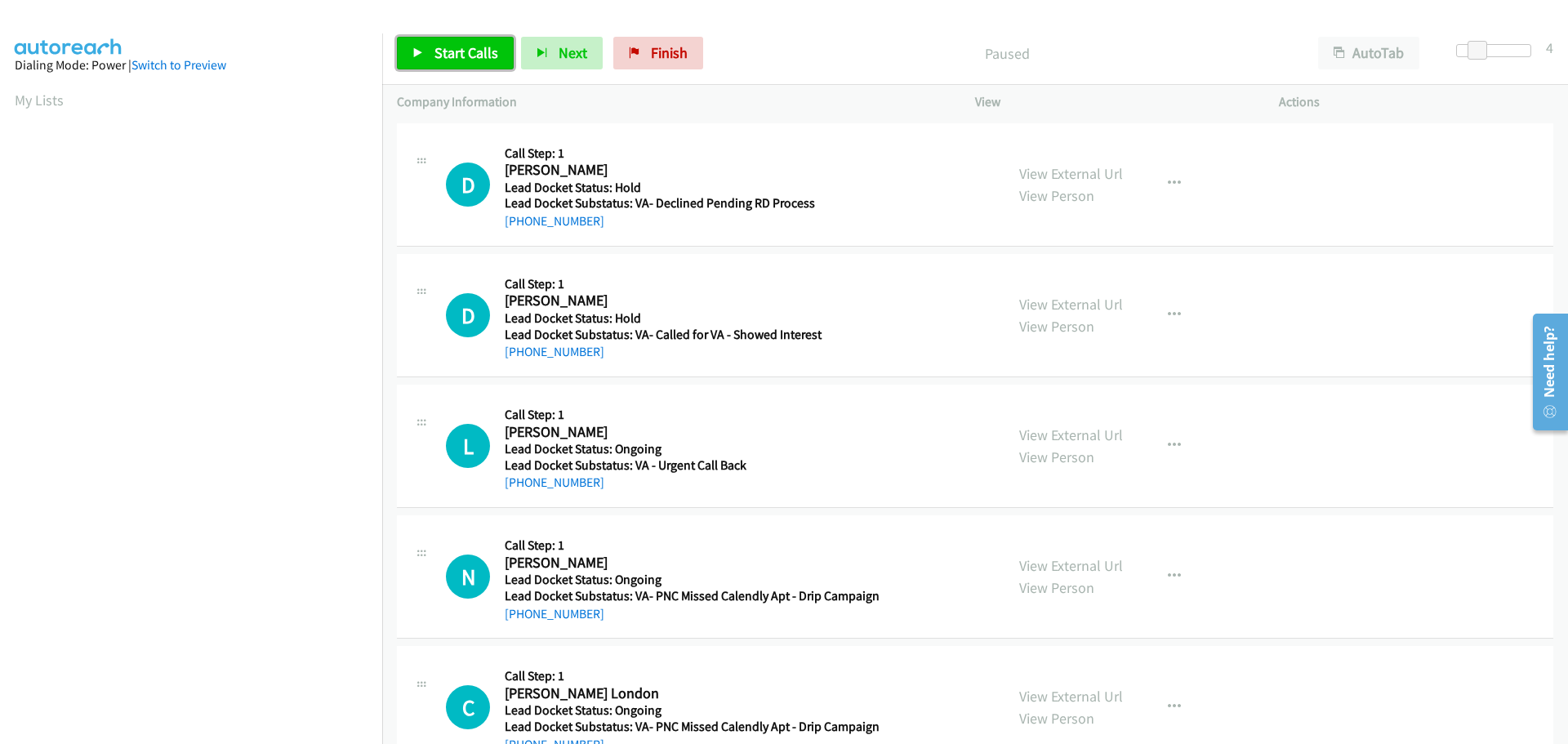
click at [461, 55] on span "Start Calls" at bounding box center [466, 52] width 64 height 18
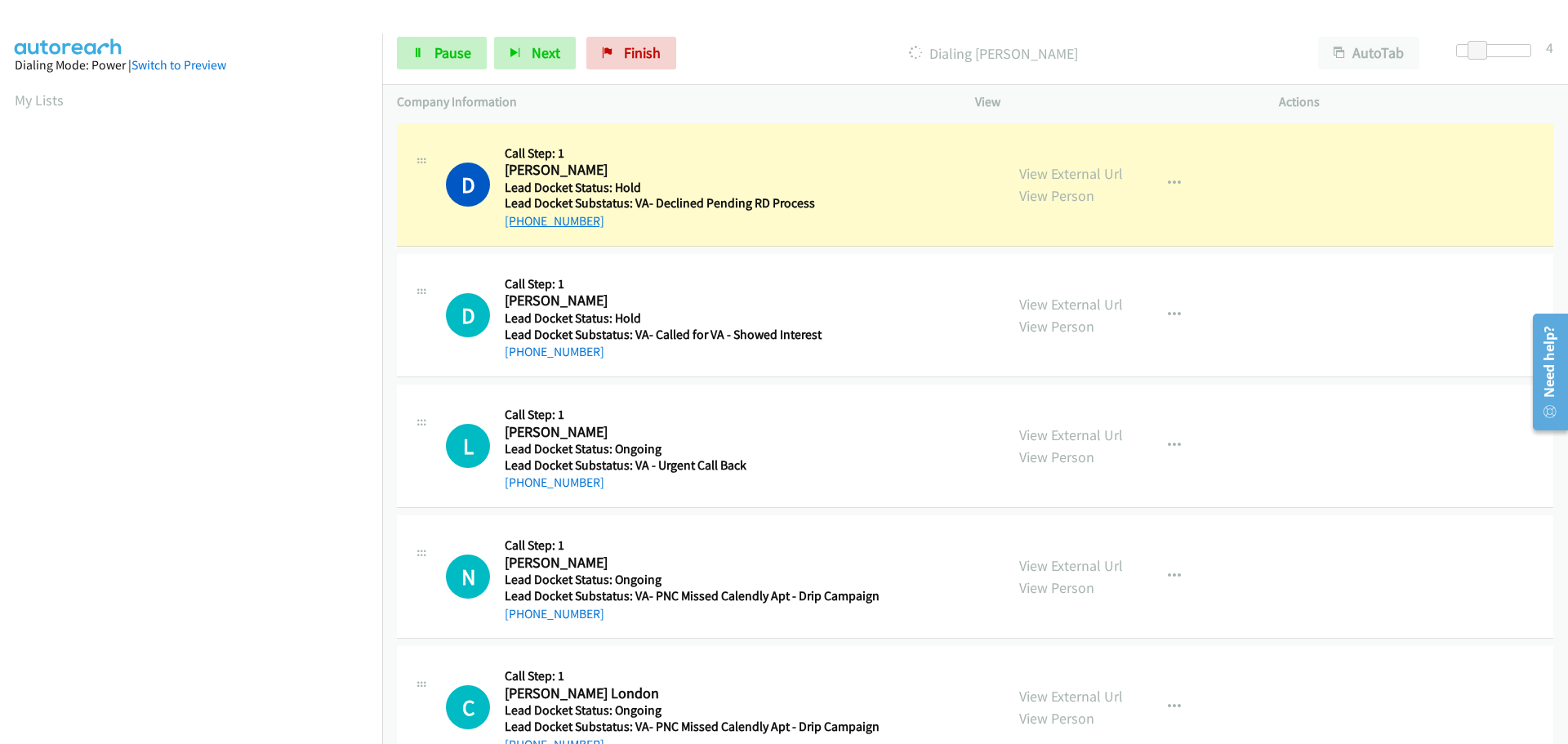
drag, startPoint x: 614, startPoint y: 227, endPoint x: 519, endPoint y: 229, distance: 95.0
click at [519, 229] on div "[PHONE_NUMBER]" at bounding box center [689, 221] width 369 height 19
copy link "[PHONE_NUMBER]"
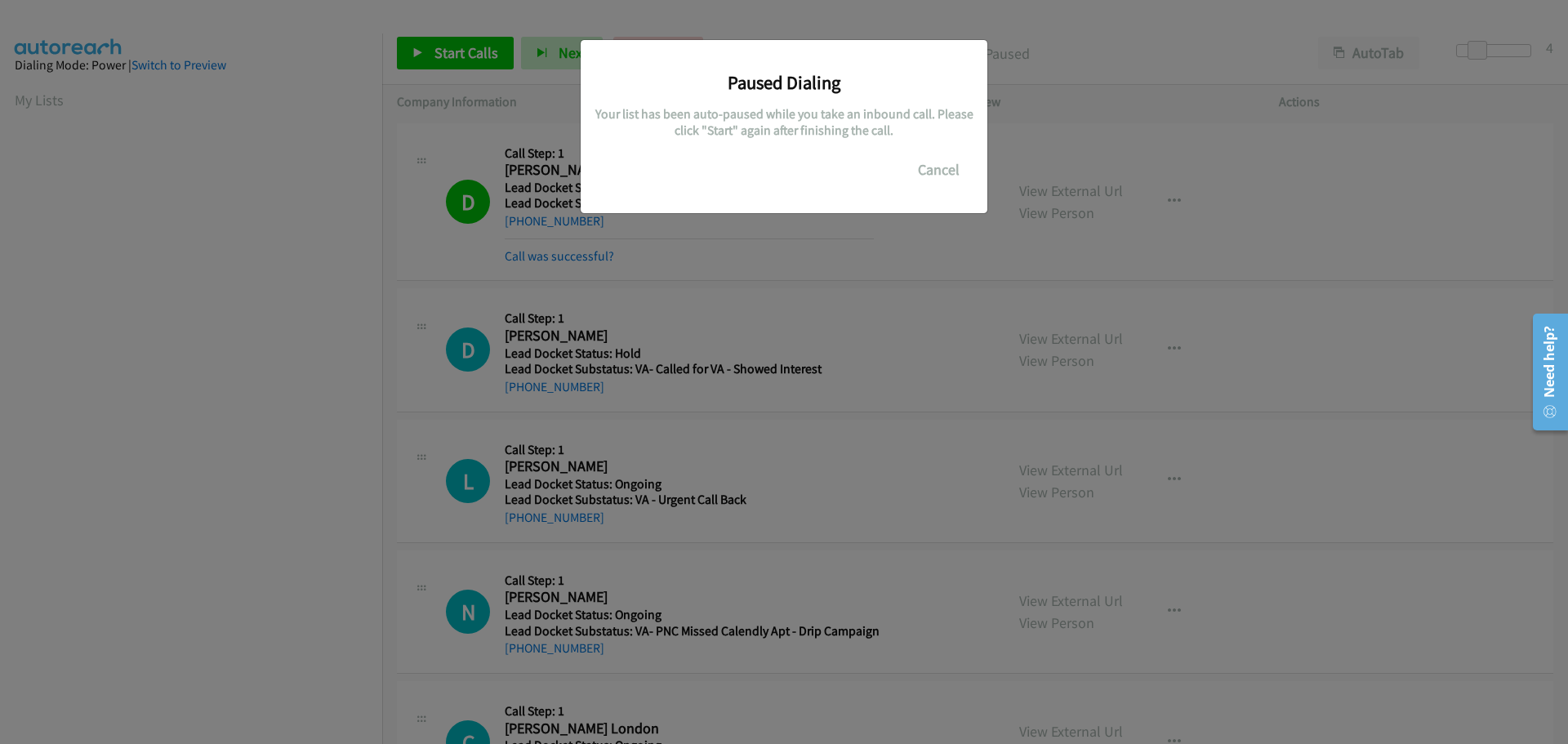
scroll to position [173, 0]
